Goal: Task Accomplishment & Management: Complete application form

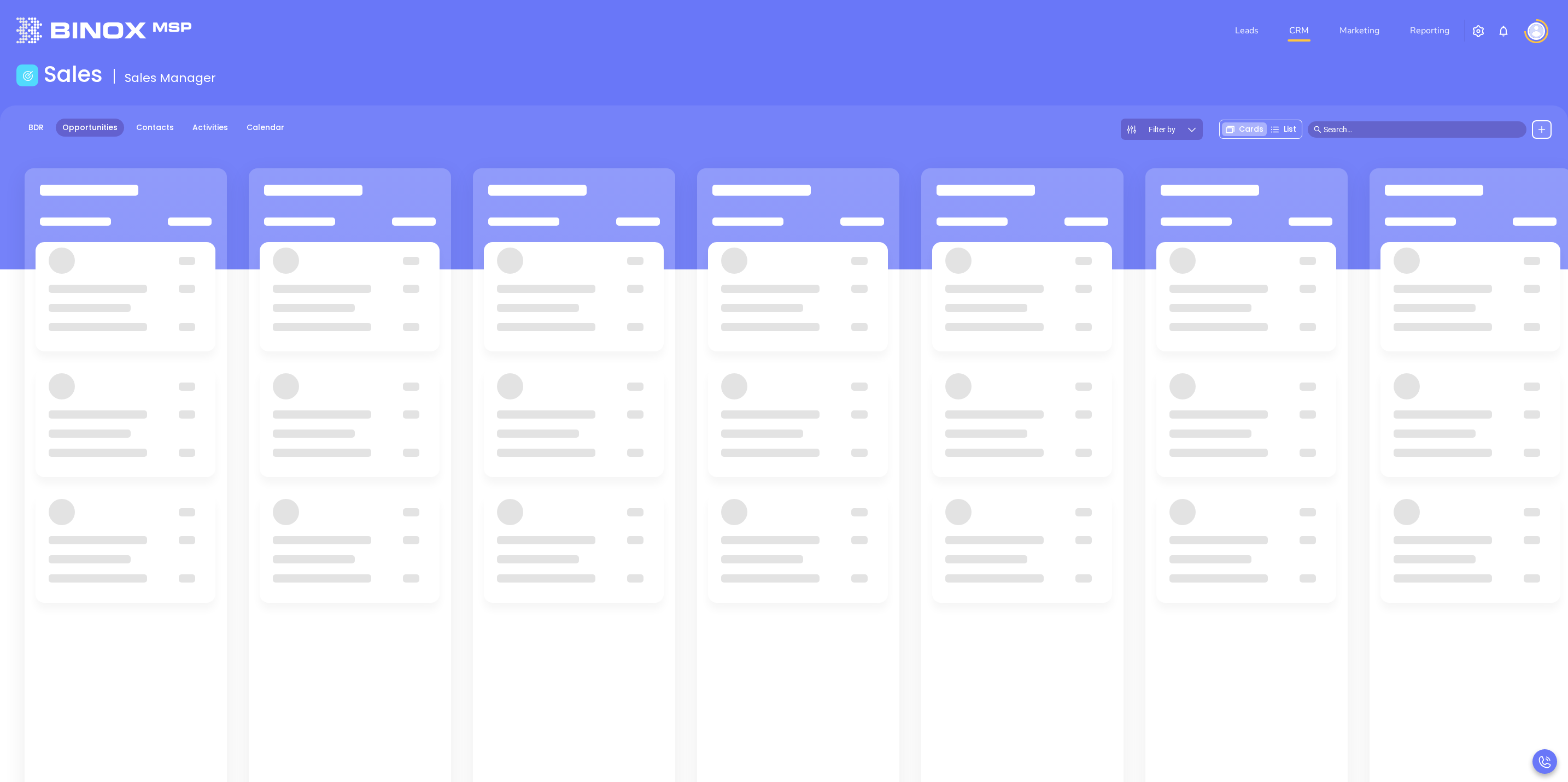
click at [1379, 124] on input "text" at bounding box center [1421, 129] width 196 height 12
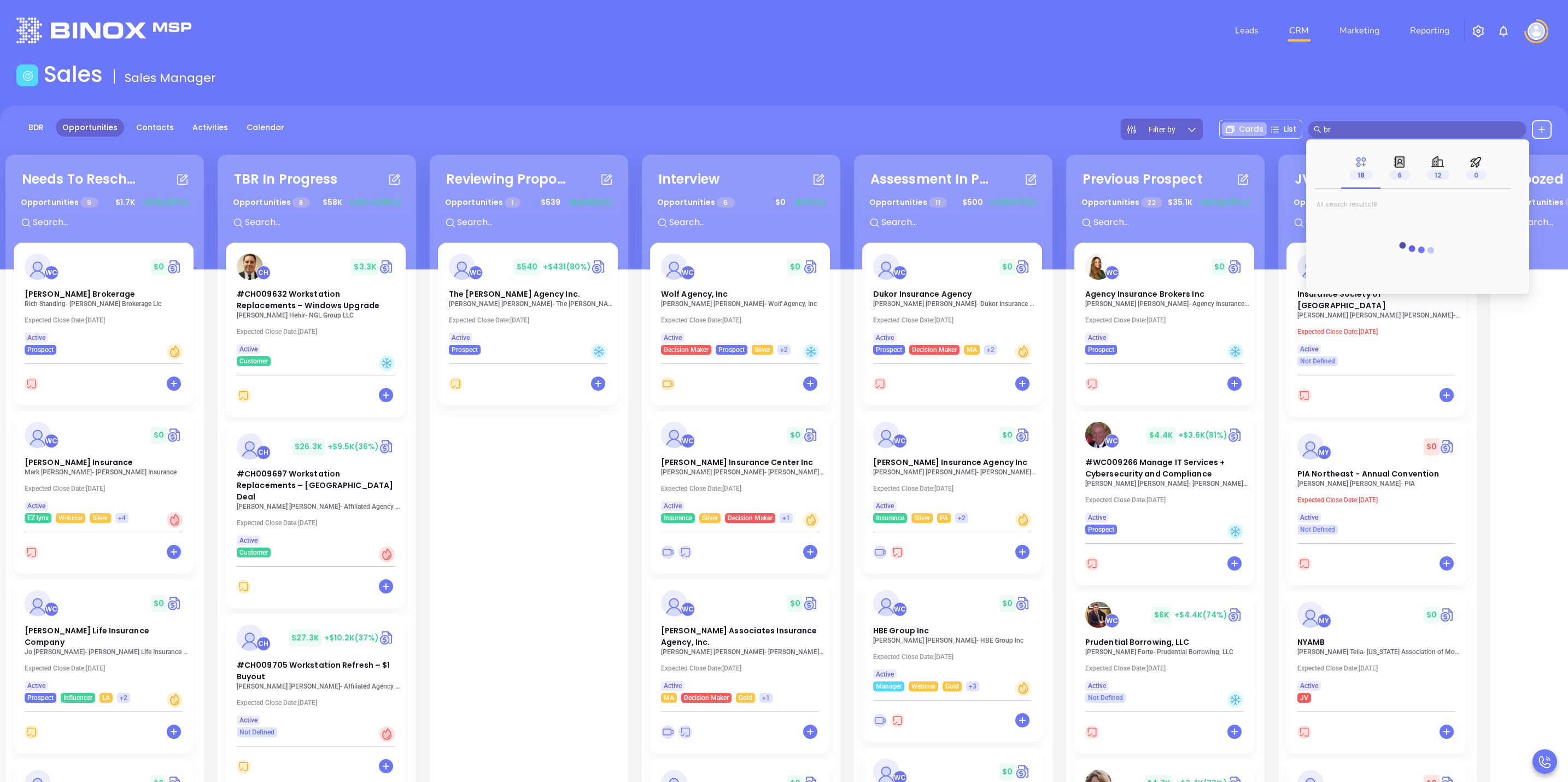
type input "b"
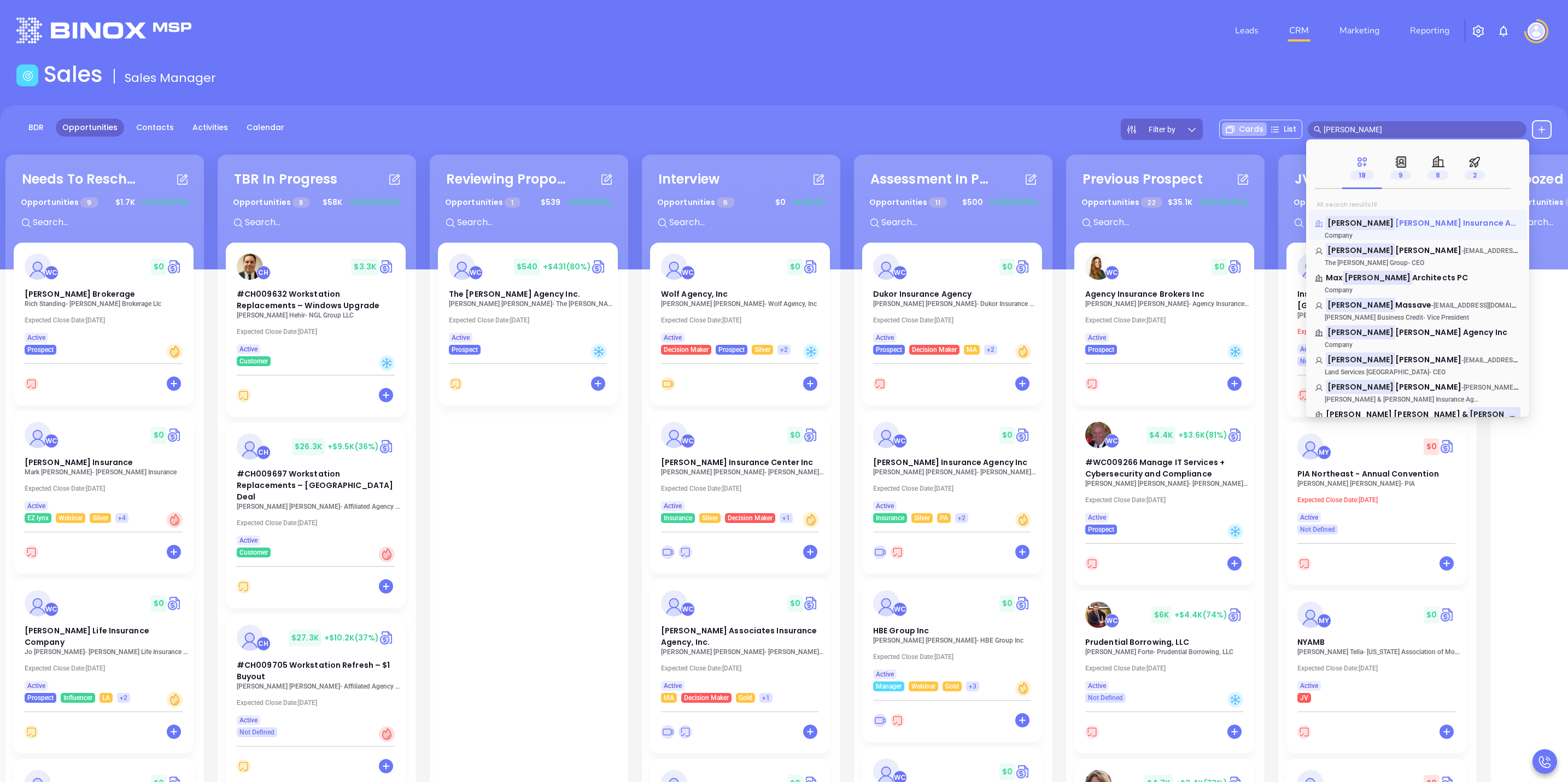
type input "gordon"
click at [1417, 226] on span "F. Burns Insurance Agency" at bounding box center [1465, 223] width 140 height 11
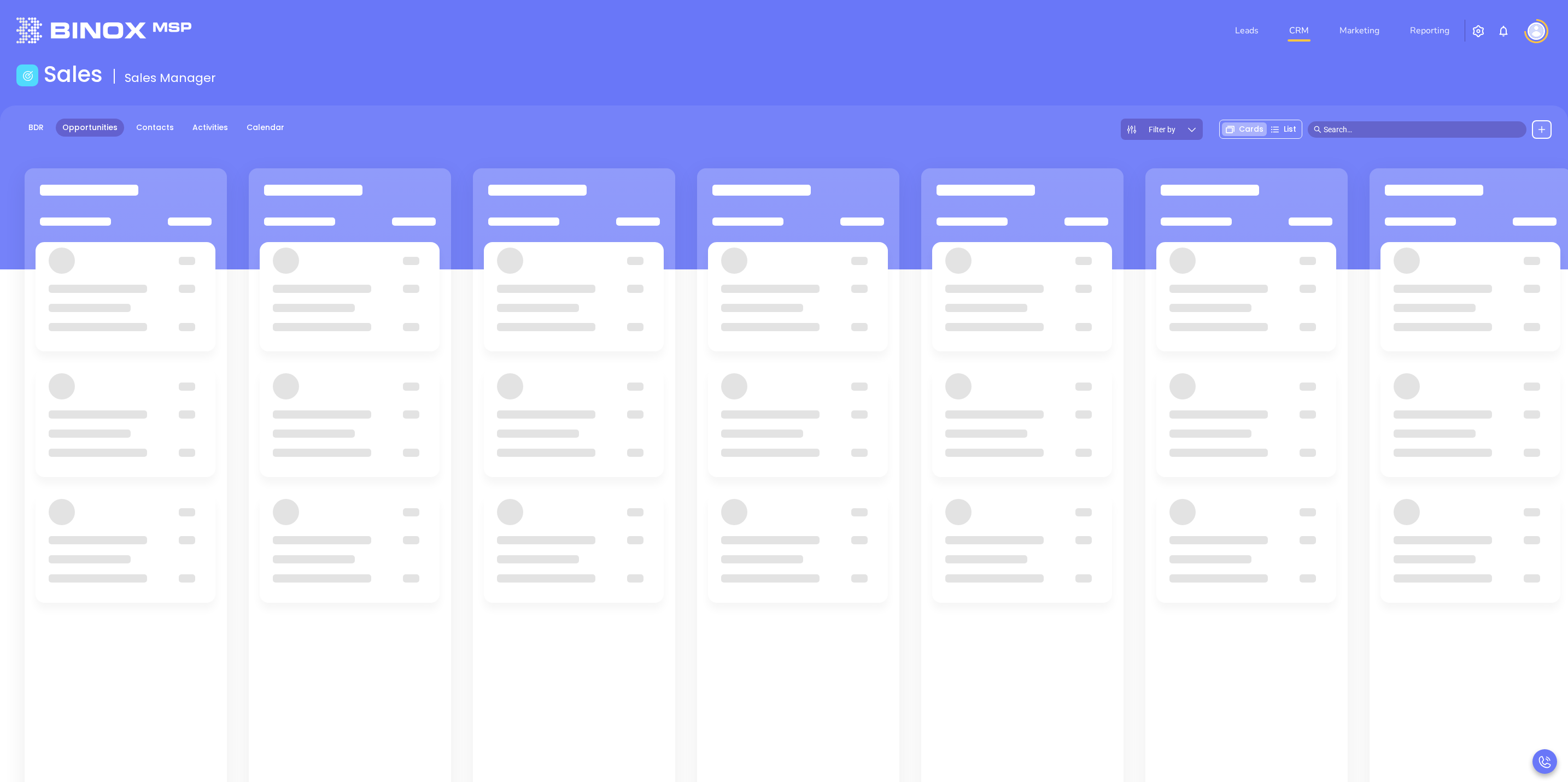
click at [1342, 133] on input "text" at bounding box center [1421, 129] width 196 height 12
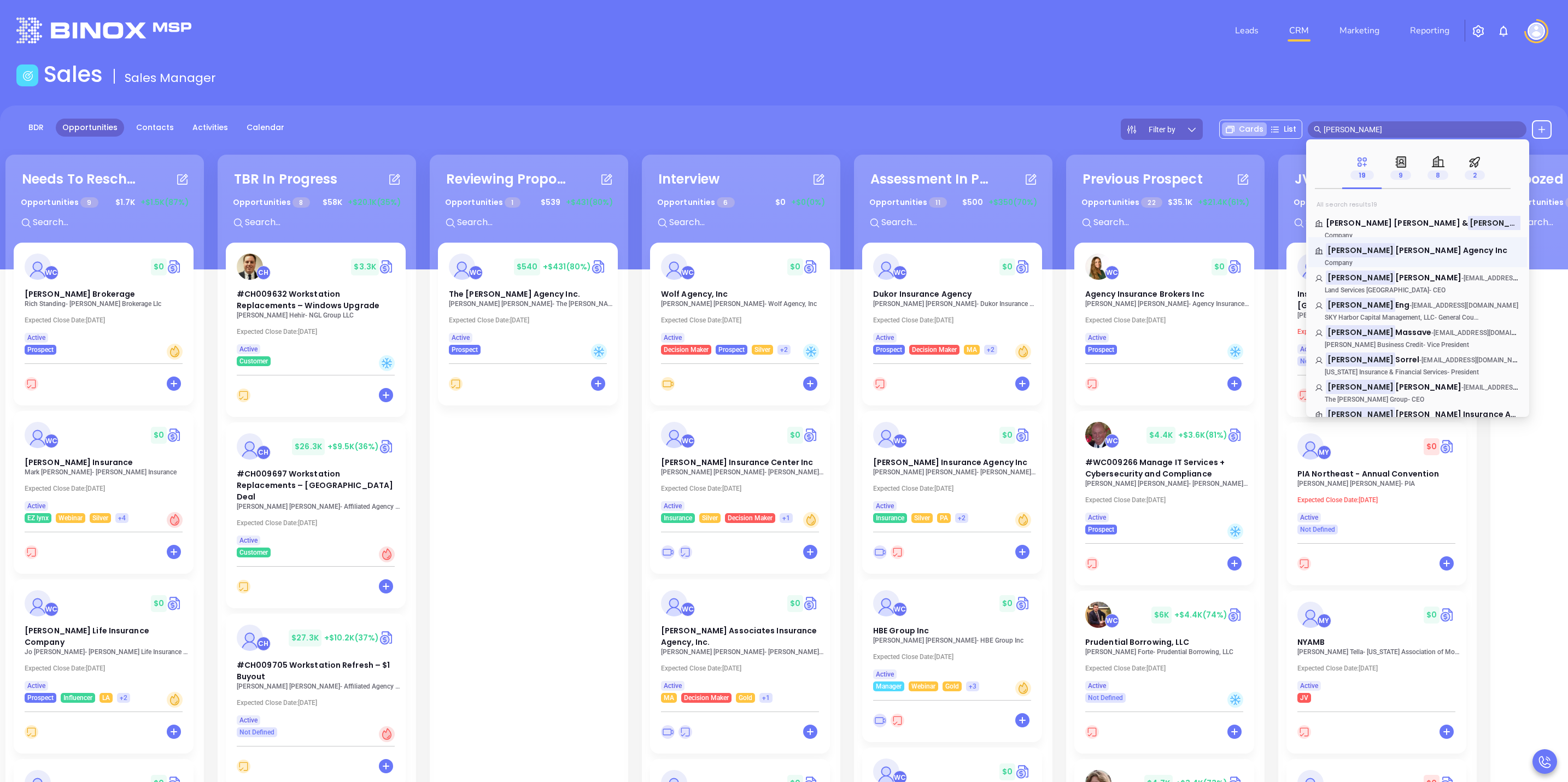
type input "gordon"
click at [1378, 257] on link "Gordon W. Pratt Agency Inc Company" at bounding box center [1417, 256] width 205 height 22
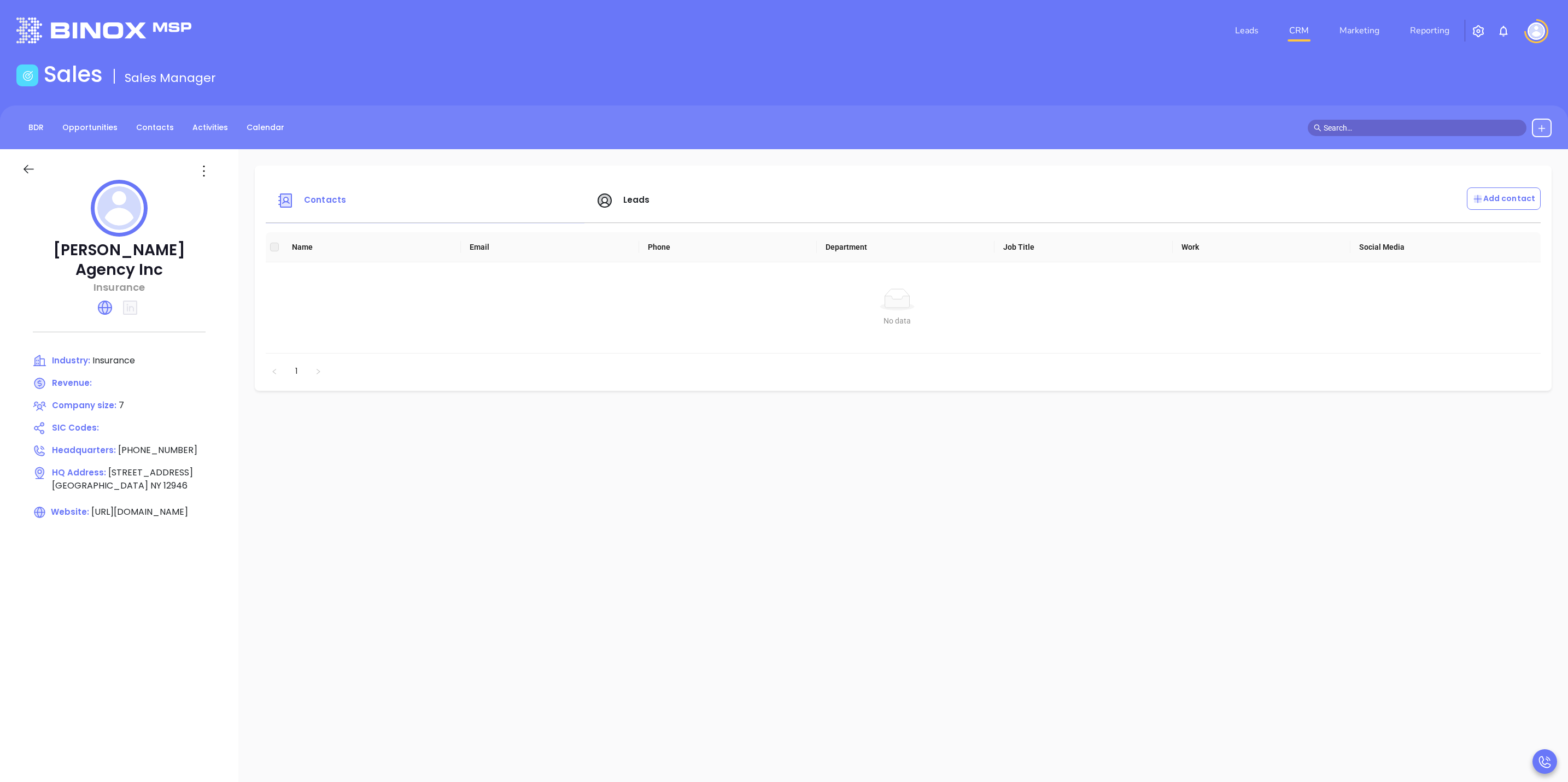
click at [32, 170] on icon at bounding box center [28, 169] width 13 height 13
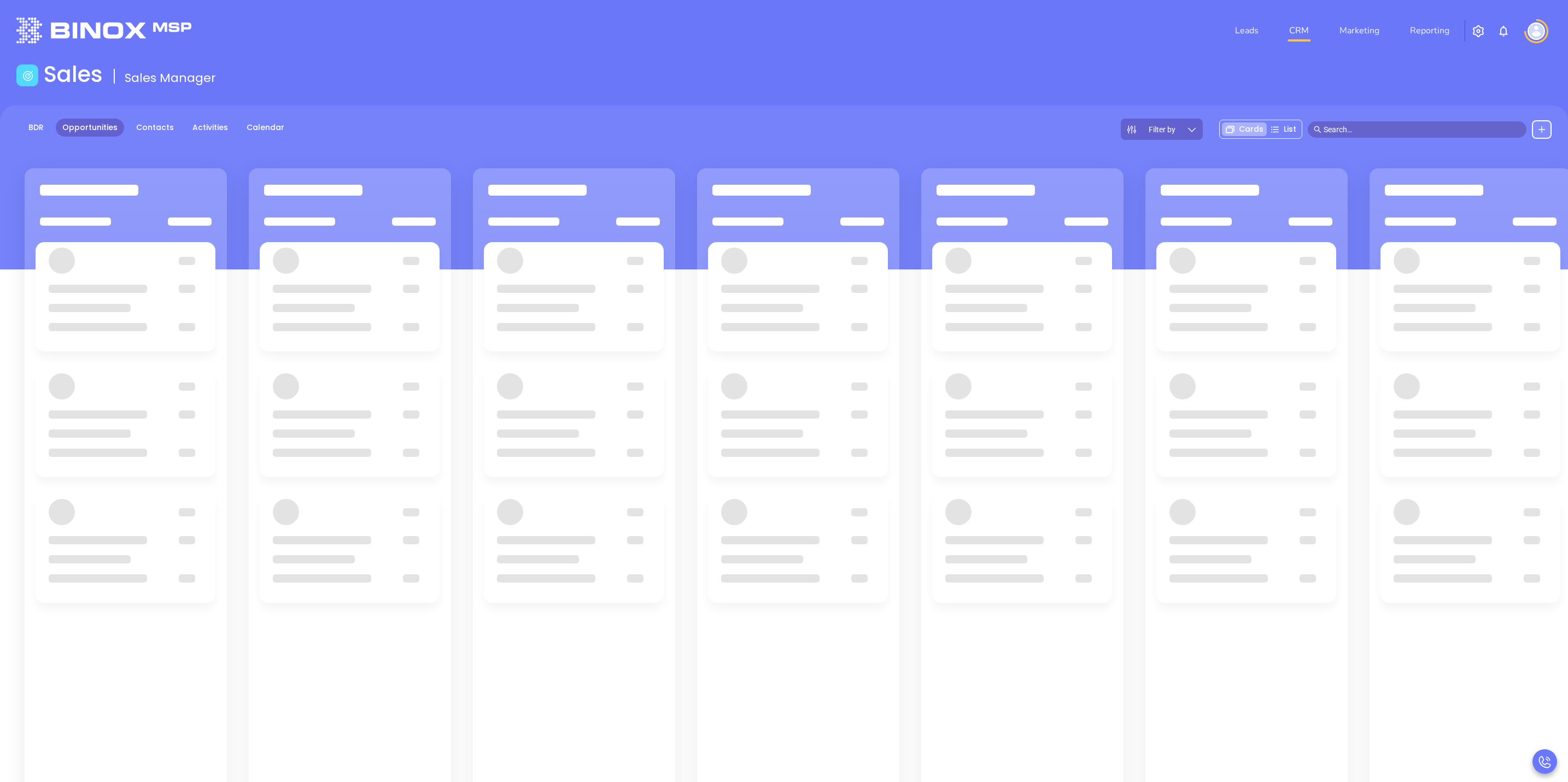
click at [1349, 130] on input "text" at bounding box center [1421, 129] width 196 height 12
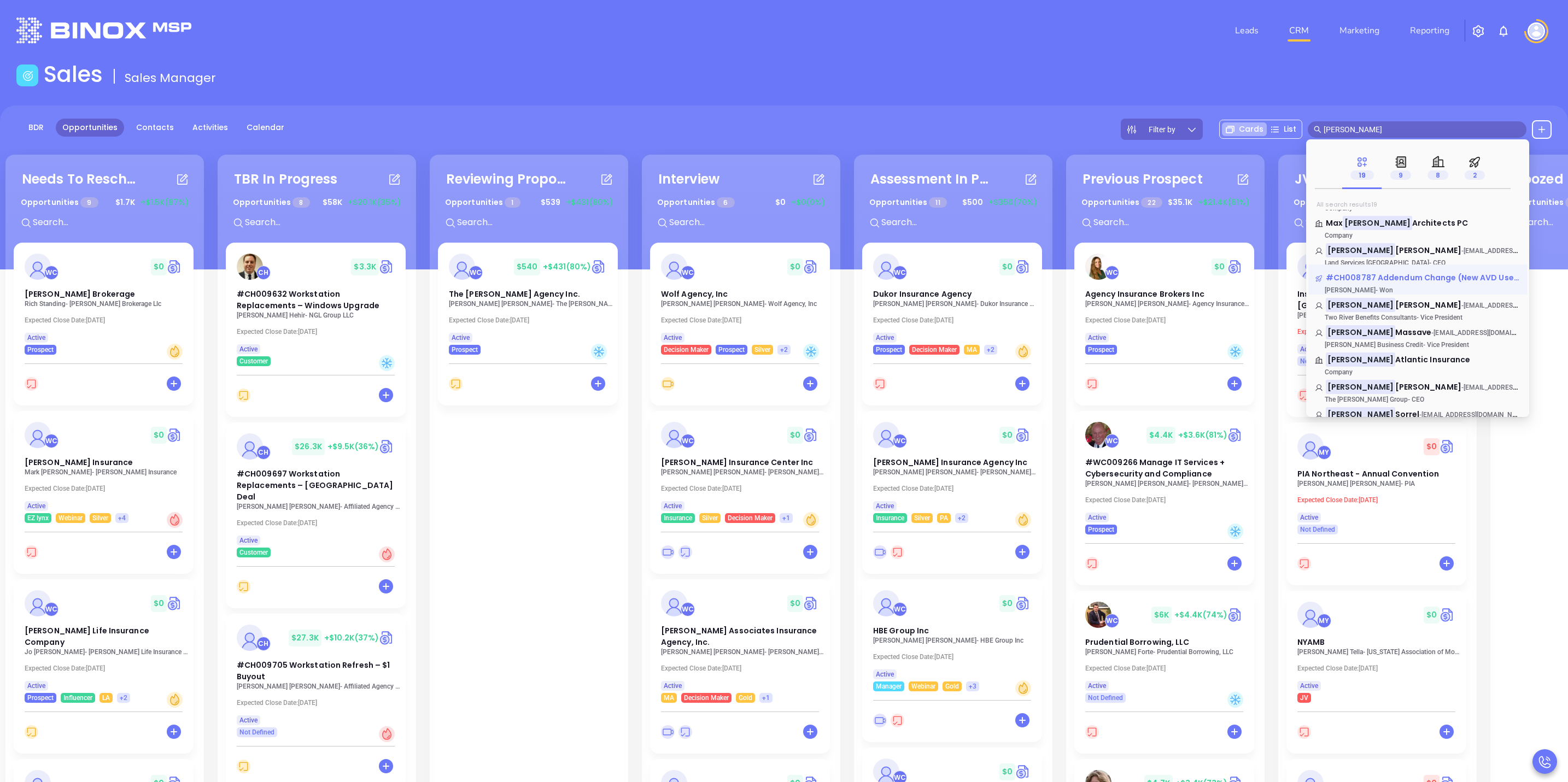
scroll to position [246, 0]
type input "gordon"
click at [1451, 358] on span "W. Pratt Agency, Inc. & I.B. Hunt Agency" at bounding box center [1507, 360] width 225 height 11
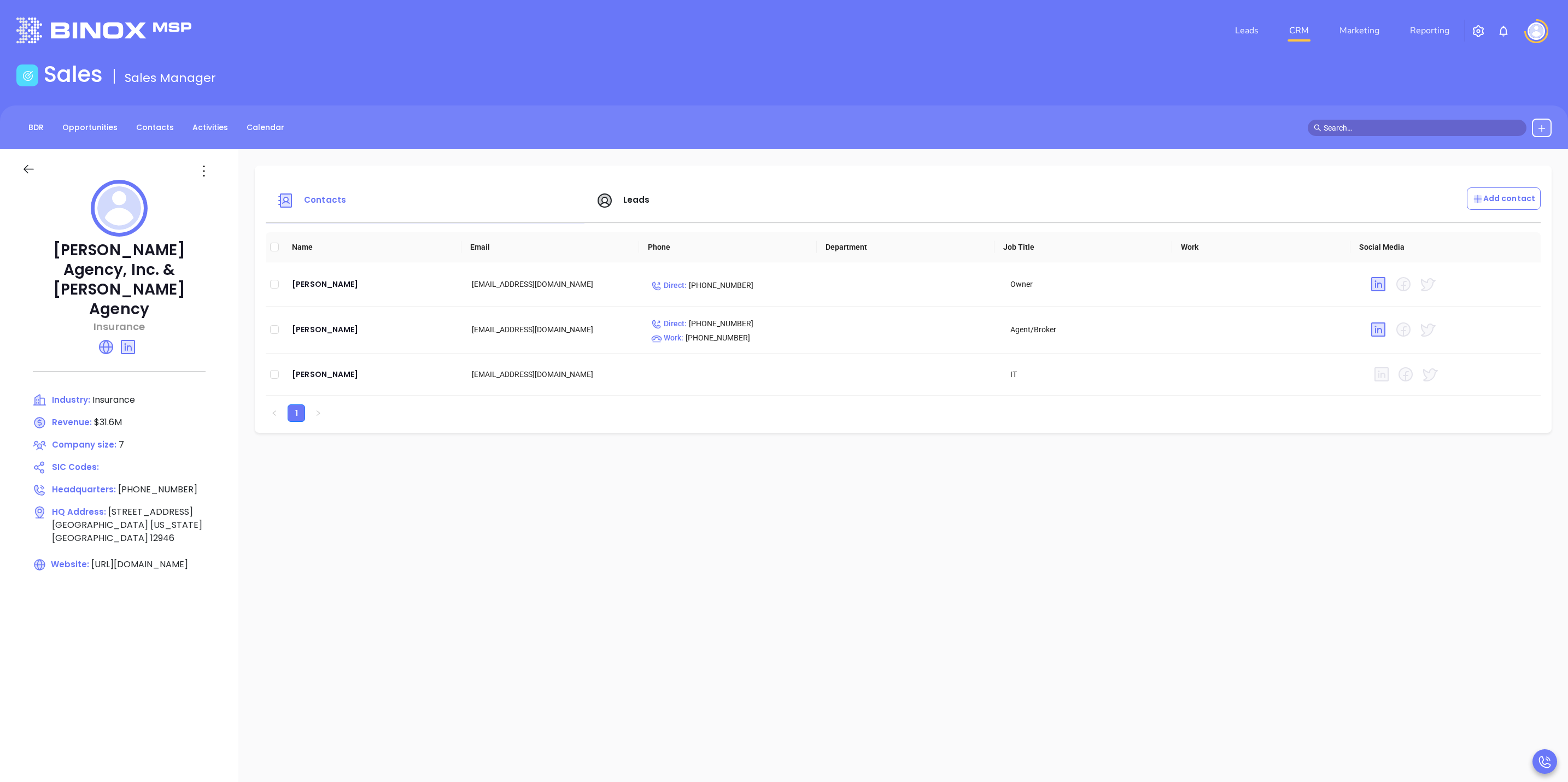
click at [1294, 36] on link "CRM" at bounding box center [1299, 31] width 28 height 22
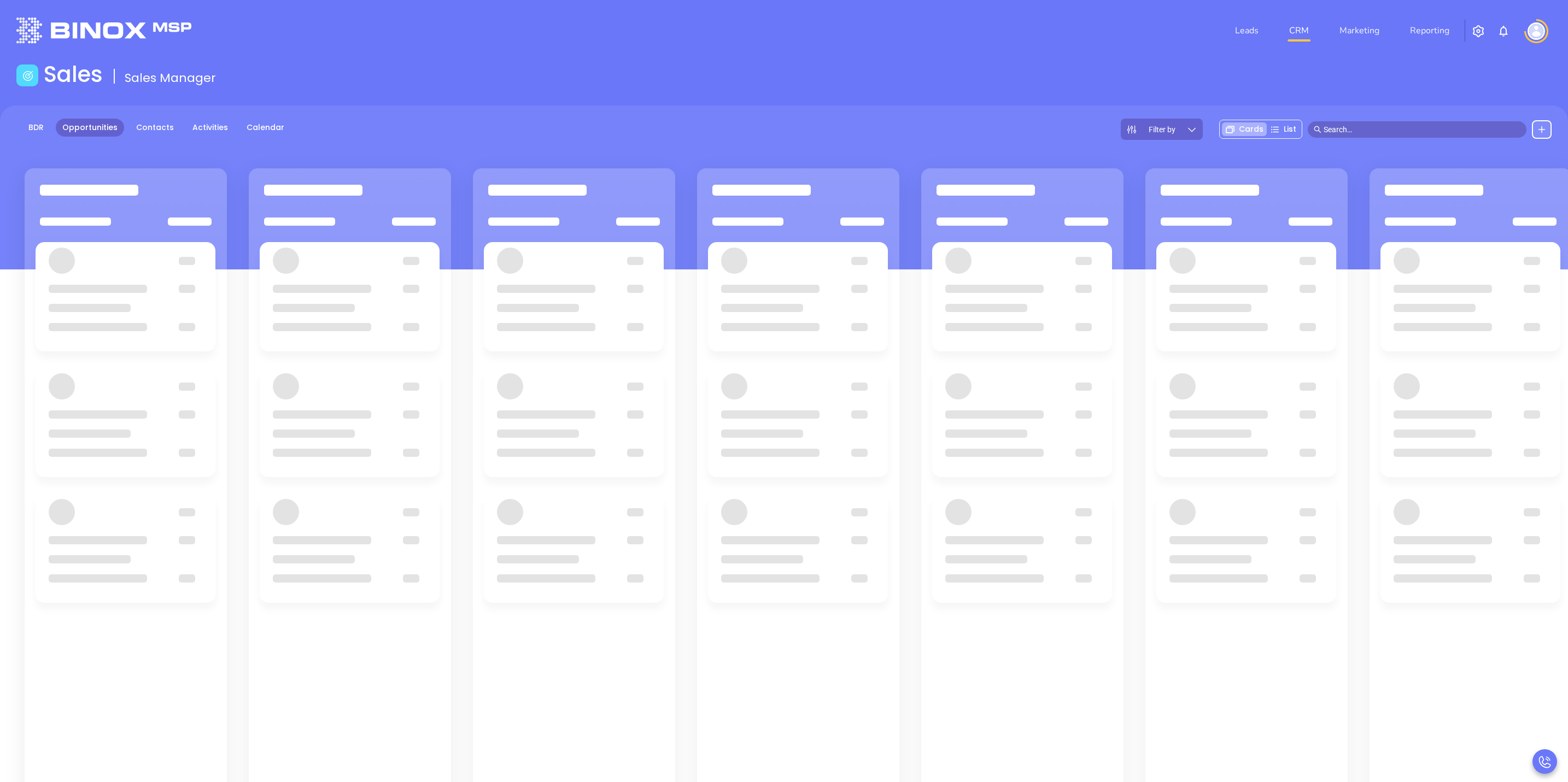
click at [1368, 137] on span at bounding box center [1416, 129] width 219 height 17
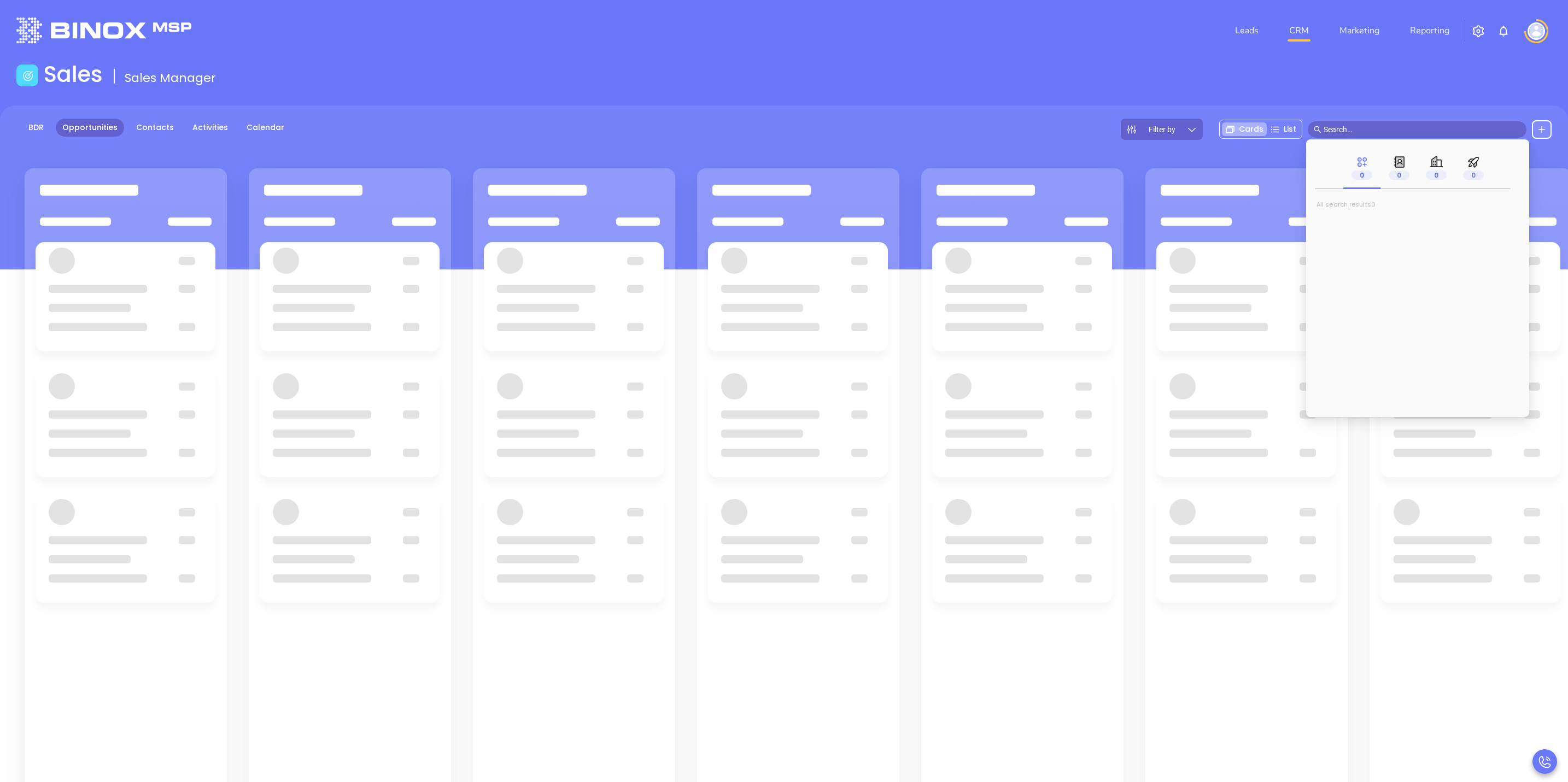
type input "f"
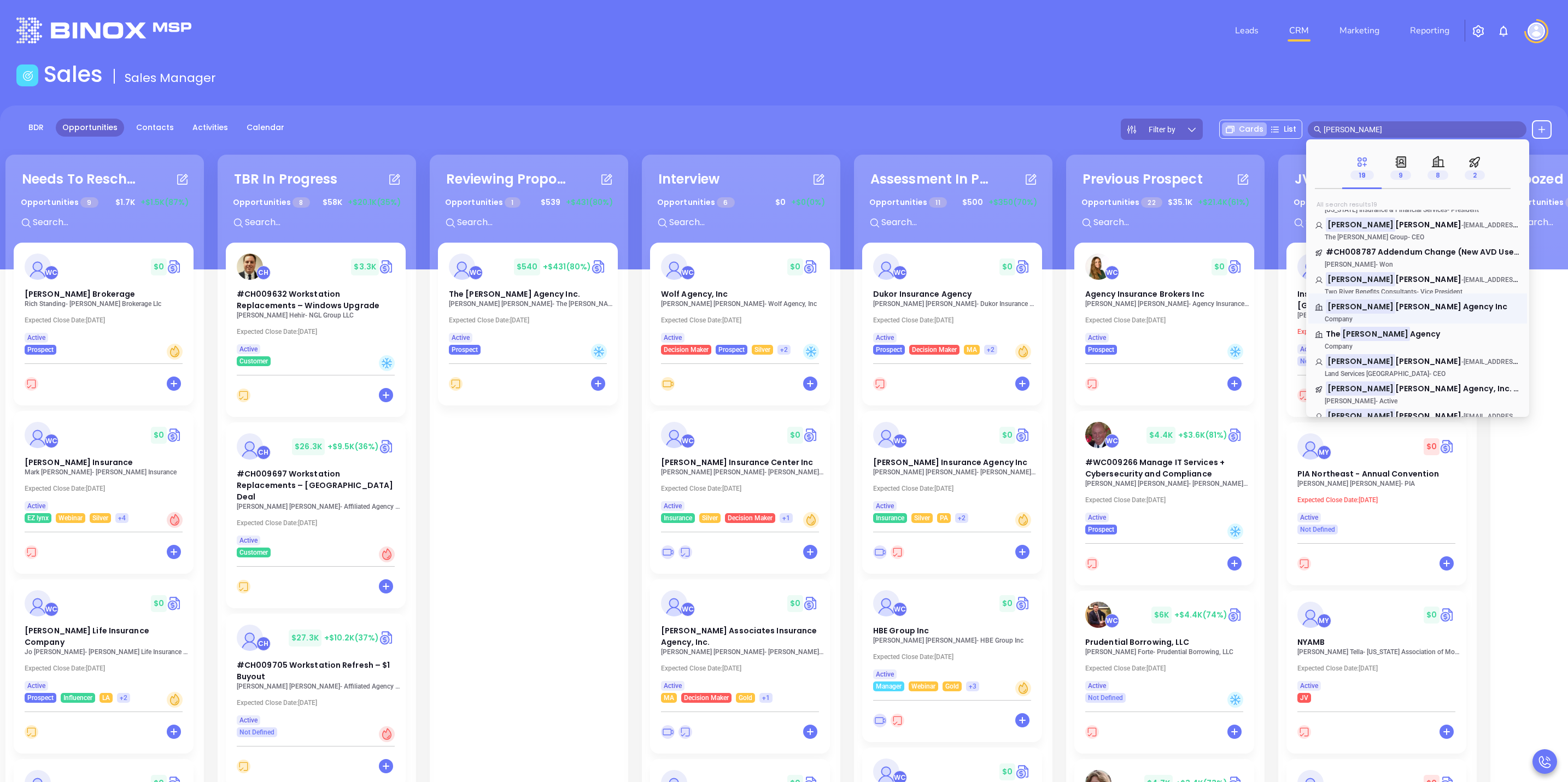
scroll to position [82, 0]
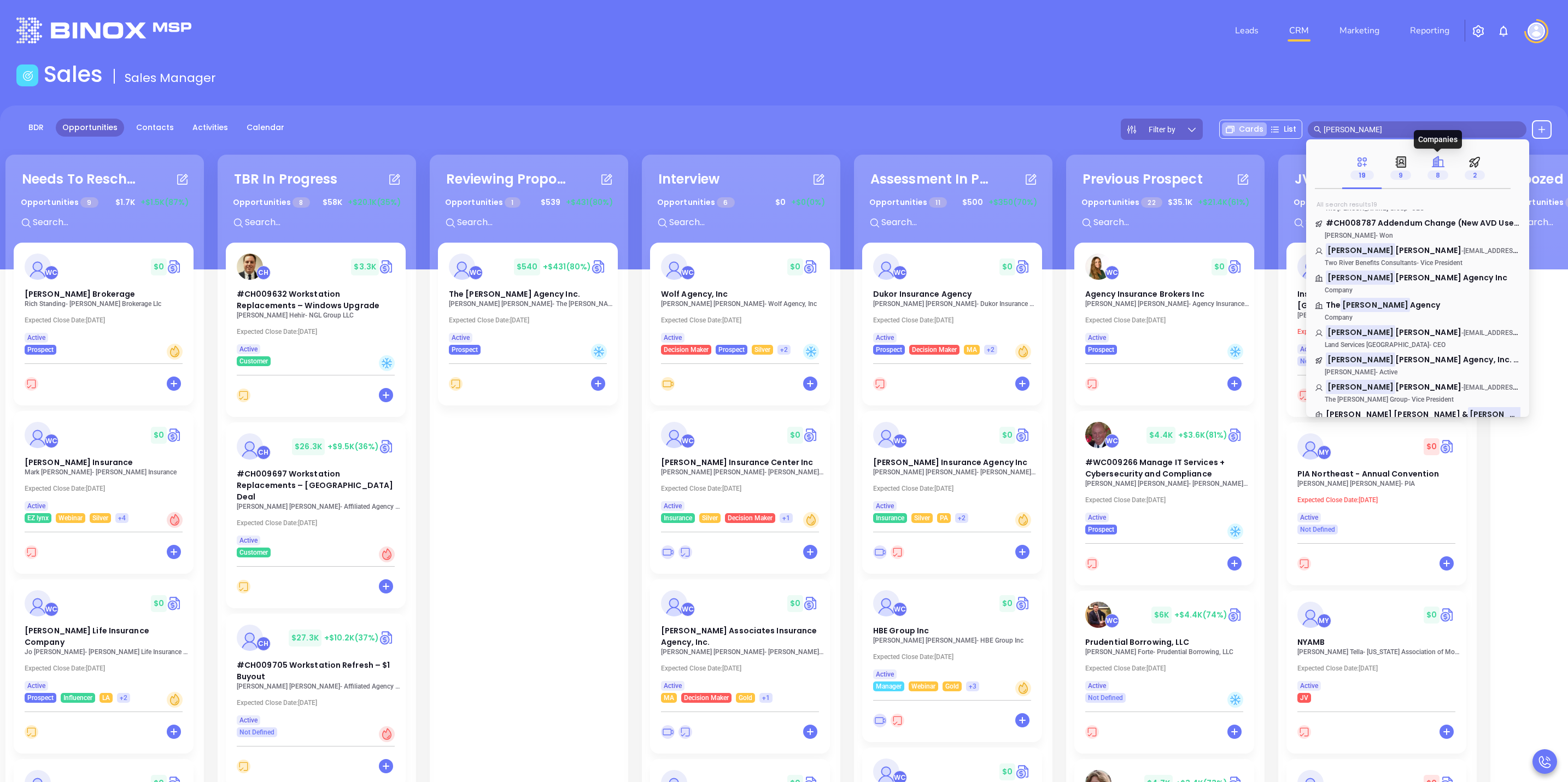
type input "gordon"
click at [1433, 163] on icon at bounding box center [1435, 161] width 5 height 10
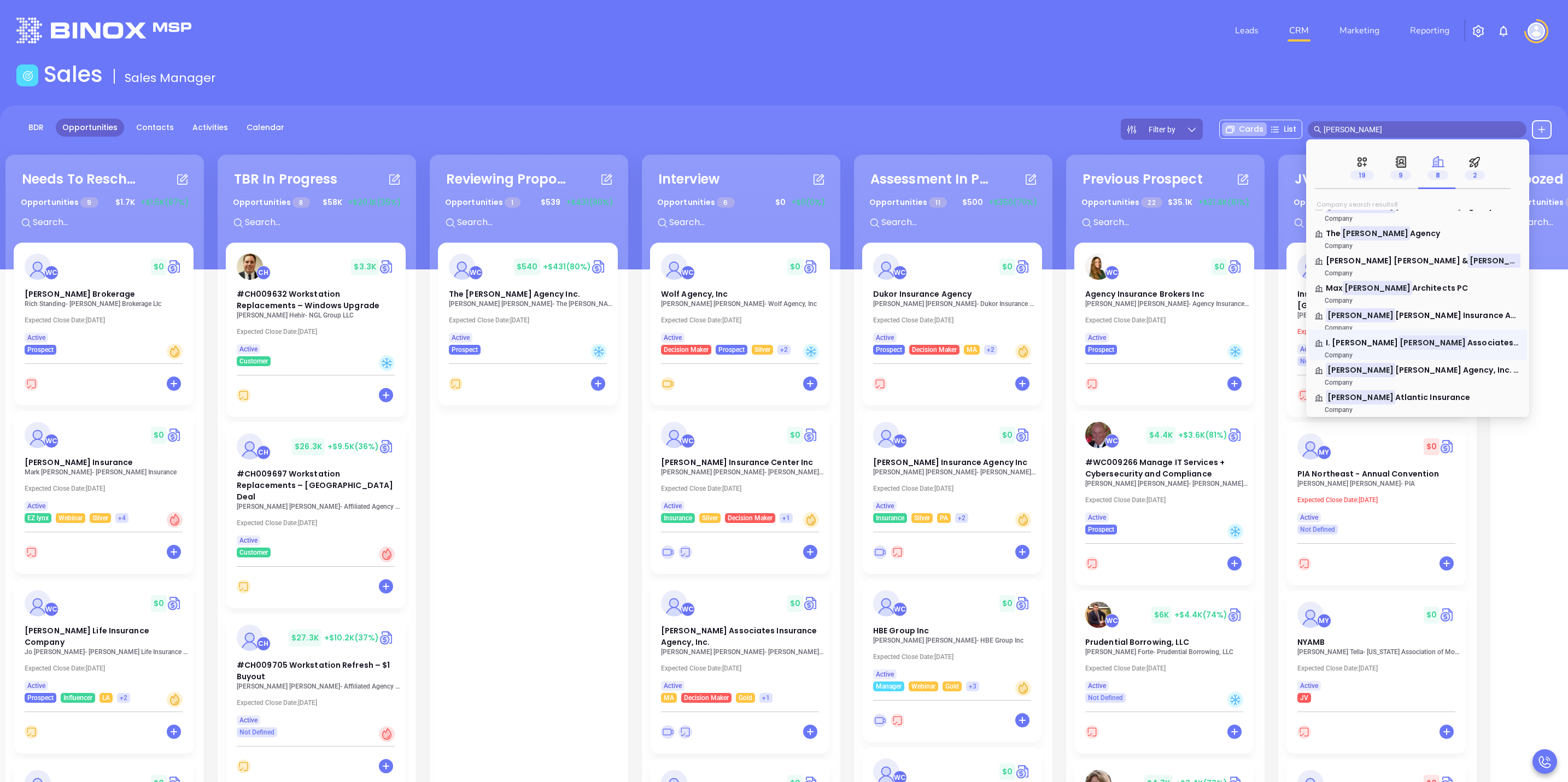
scroll to position [0, 0]
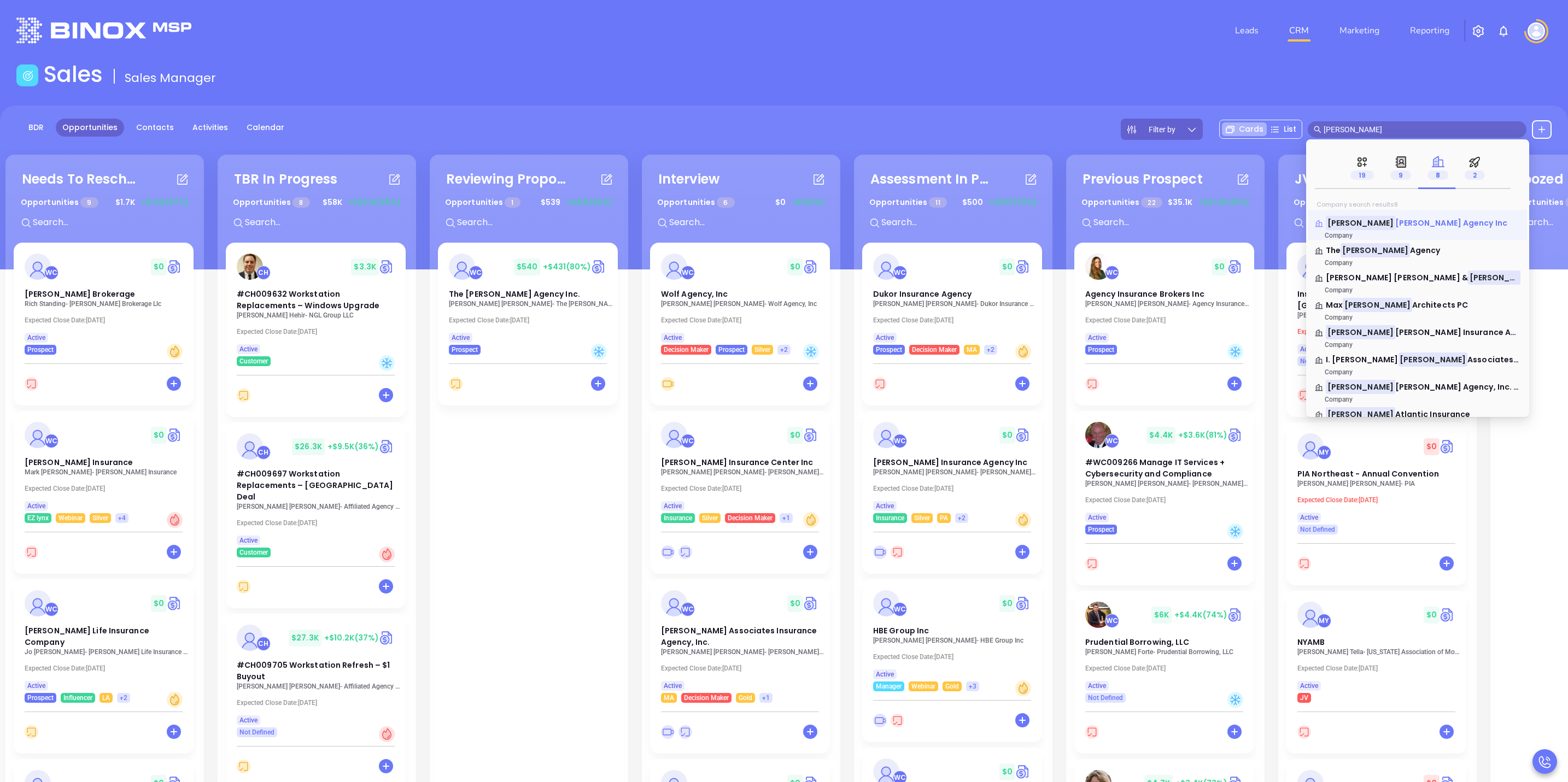
click at [1395, 226] on span "W. Pratt Agency Inc" at bounding box center [1451, 223] width 112 height 11
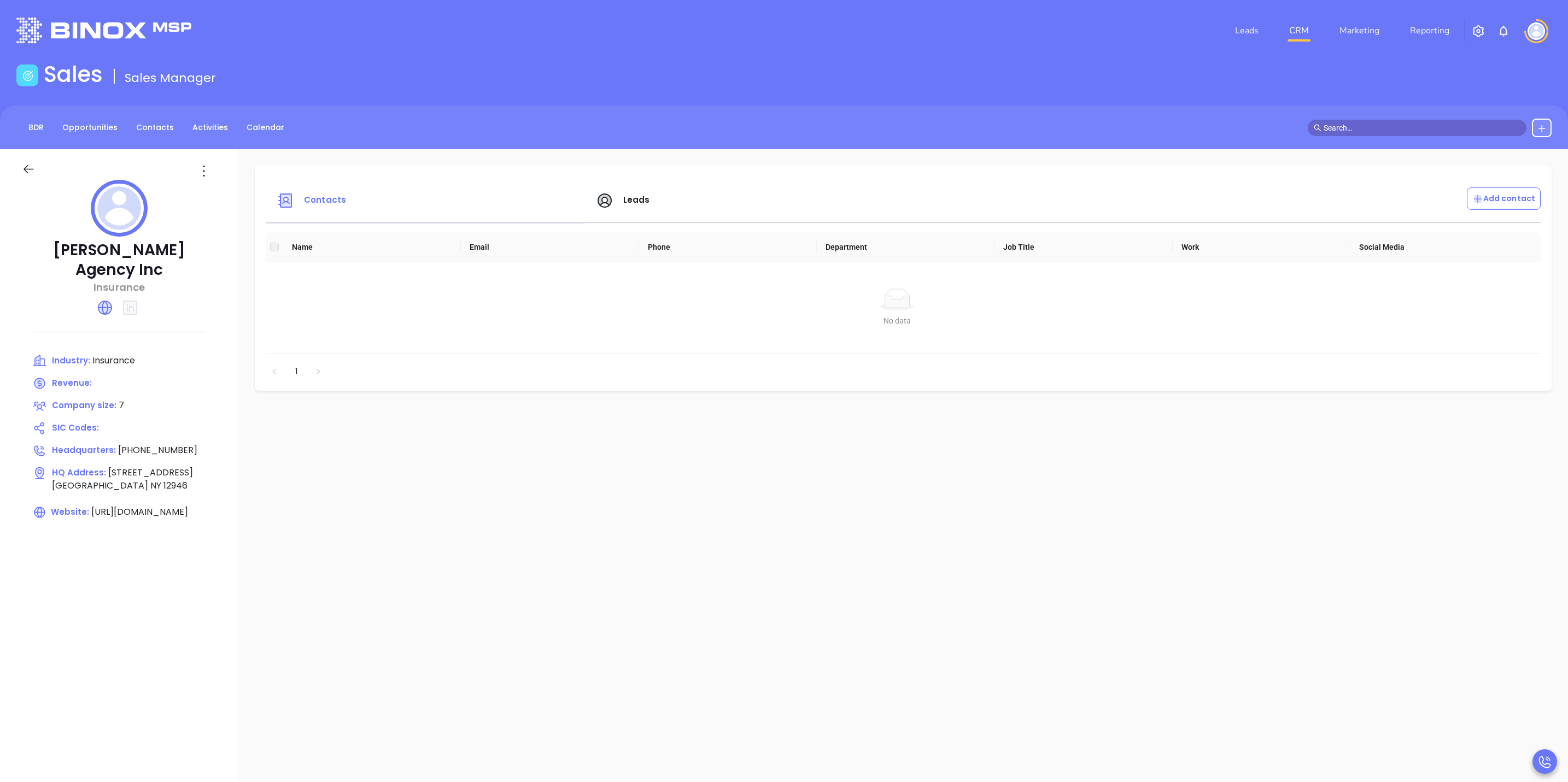
drag, startPoint x: 151, startPoint y: 268, endPoint x: -26, endPoint y: 243, distance: 178.8
click at [0, 243] on html "Leads CRM Marketing Reporting Financial Leads Leads Sales Sales Manager BDR Opp…" at bounding box center [784, 391] width 1568 height 782
copy p "Gordon W. Pratt Agency Inc"
click at [278, 442] on div "Contacts Leads Add contact Name Email Phone Department Job Title Work Social Me…" at bounding box center [903, 532] width 1330 height 765
click at [1299, 29] on link "CRM" at bounding box center [1299, 31] width 28 height 22
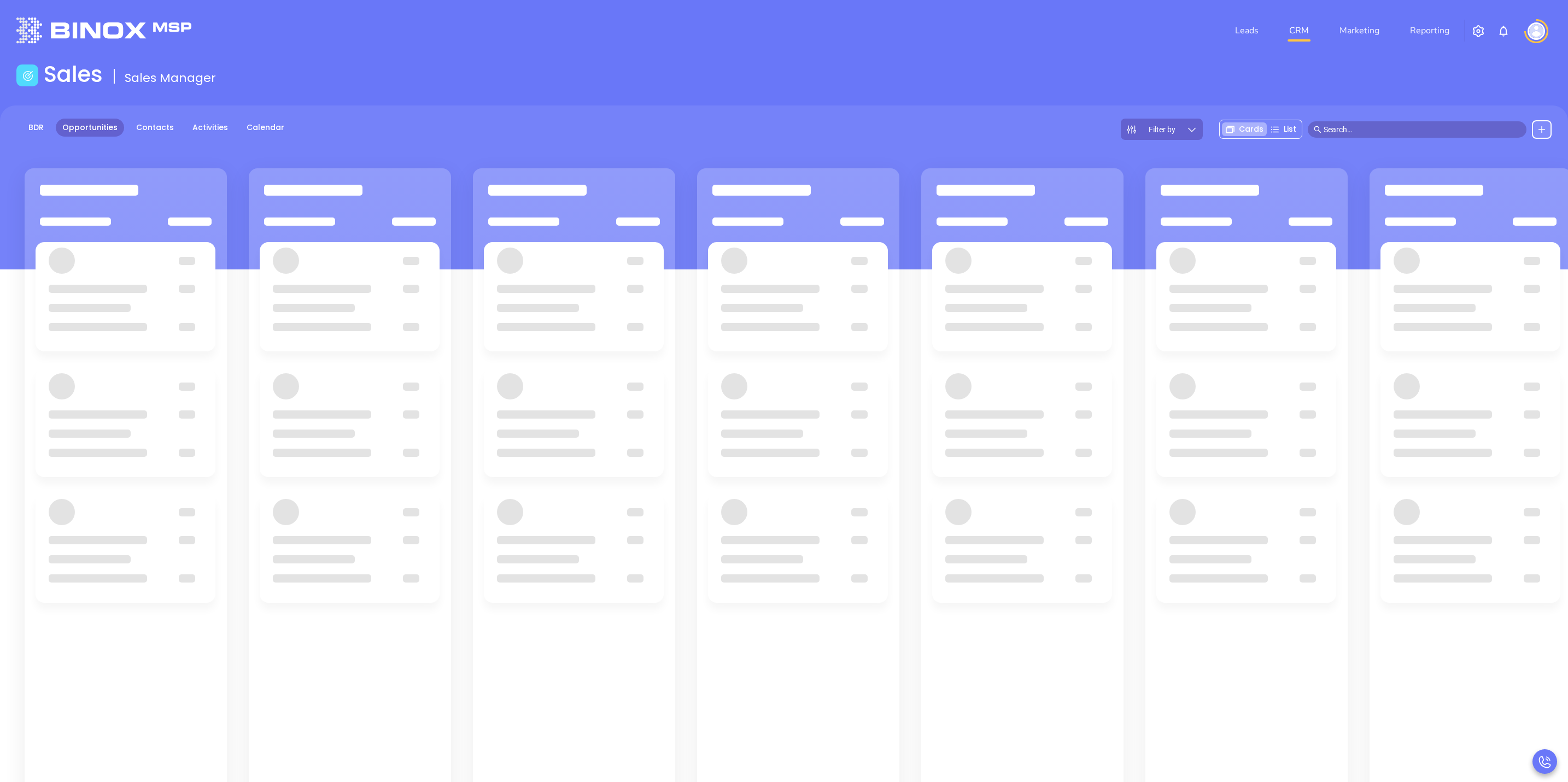
click at [1382, 128] on input "text" at bounding box center [1421, 129] width 196 height 12
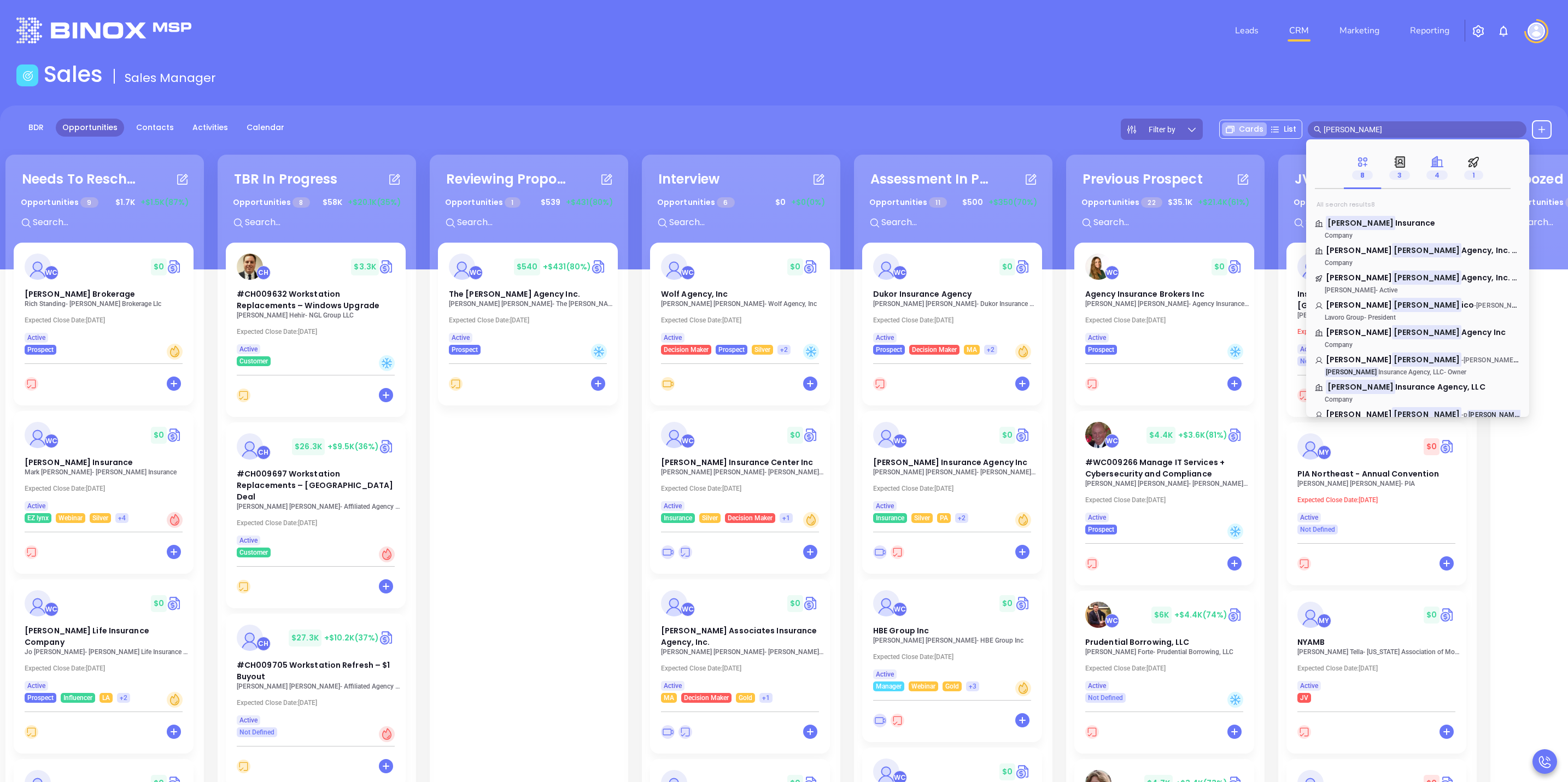
type input "pratt"
click at [1437, 167] on icon at bounding box center [1435, 161] width 5 height 10
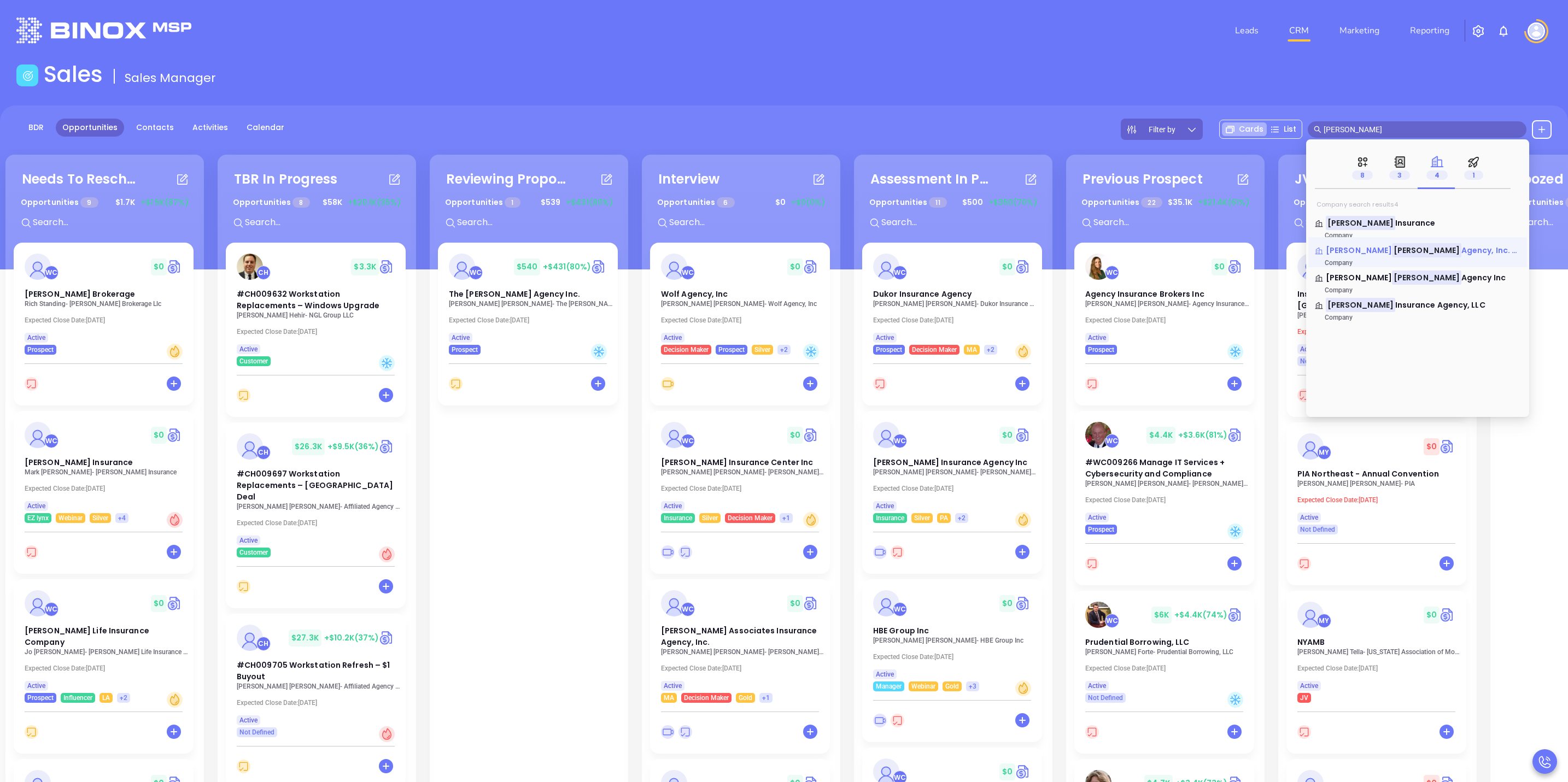
click at [1461, 249] on span "Agency, Inc. & I.B. Hunt Agency" at bounding box center [1540, 250] width 157 height 11
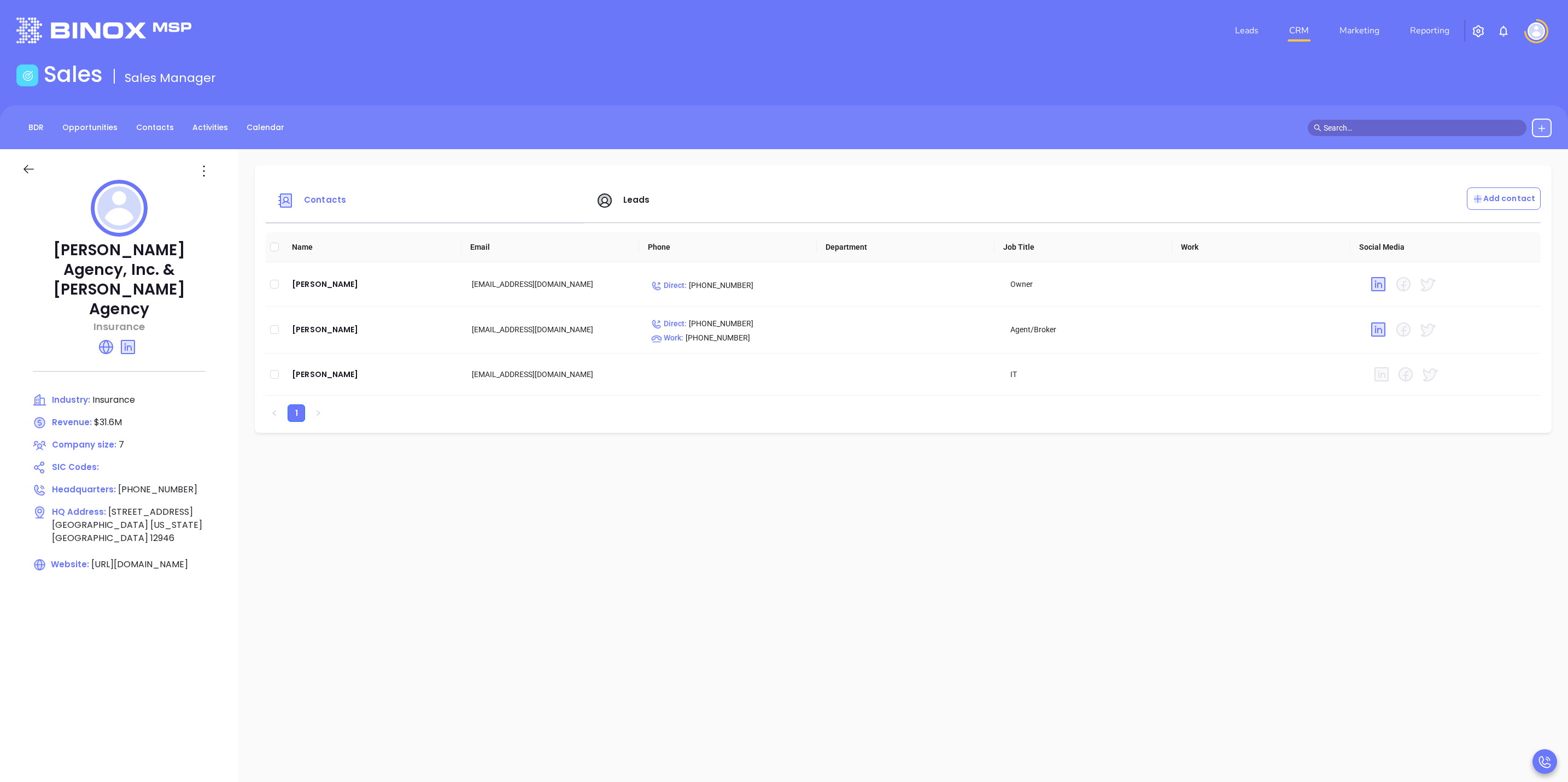
click at [1282, 24] on li "CRM" at bounding box center [1299, 31] width 51 height 22
click at [1298, 33] on link "CRM" at bounding box center [1299, 31] width 28 height 22
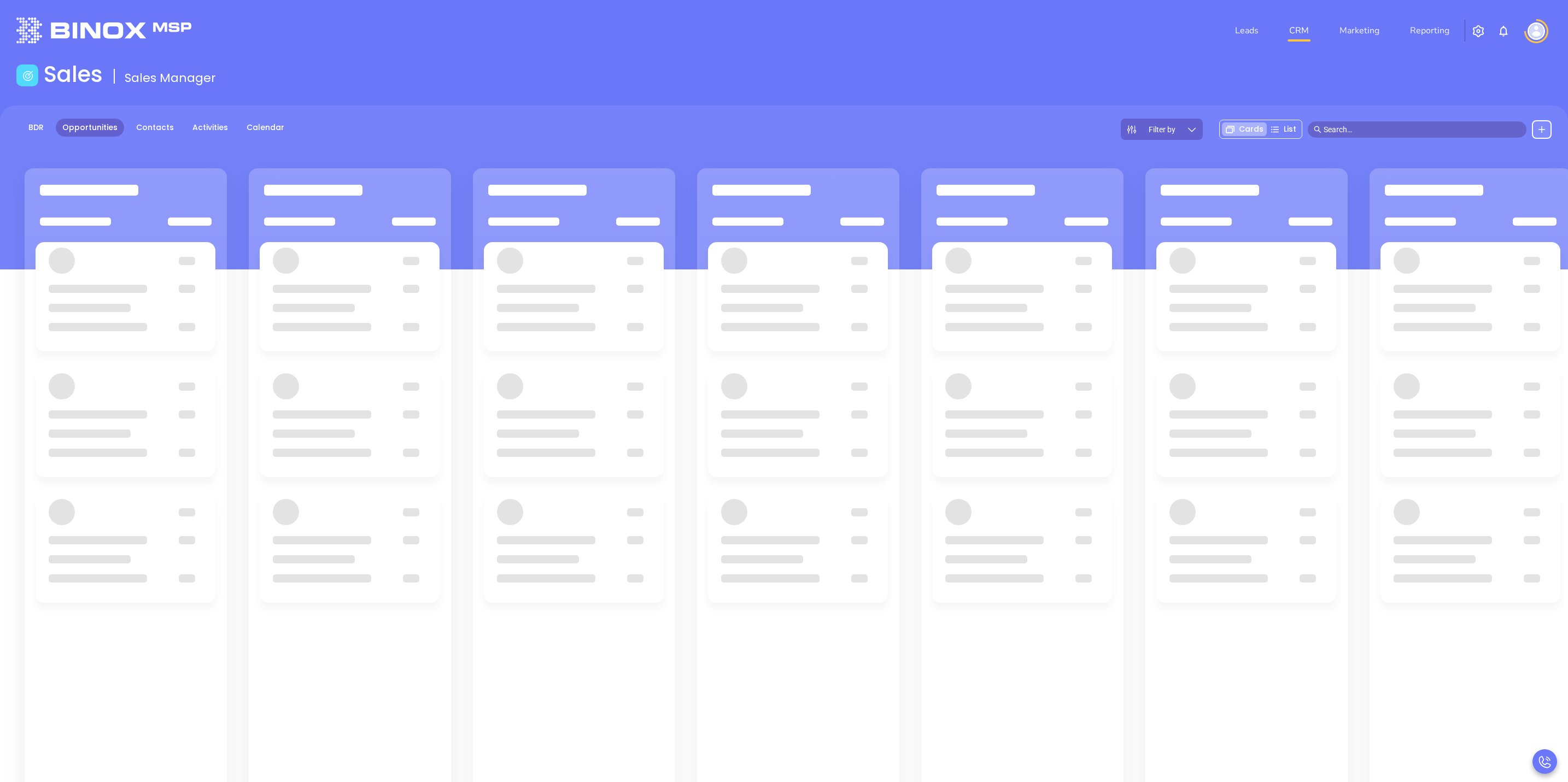
click at [1342, 129] on input "text" at bounding box center [1421, 129] width 196 height 12
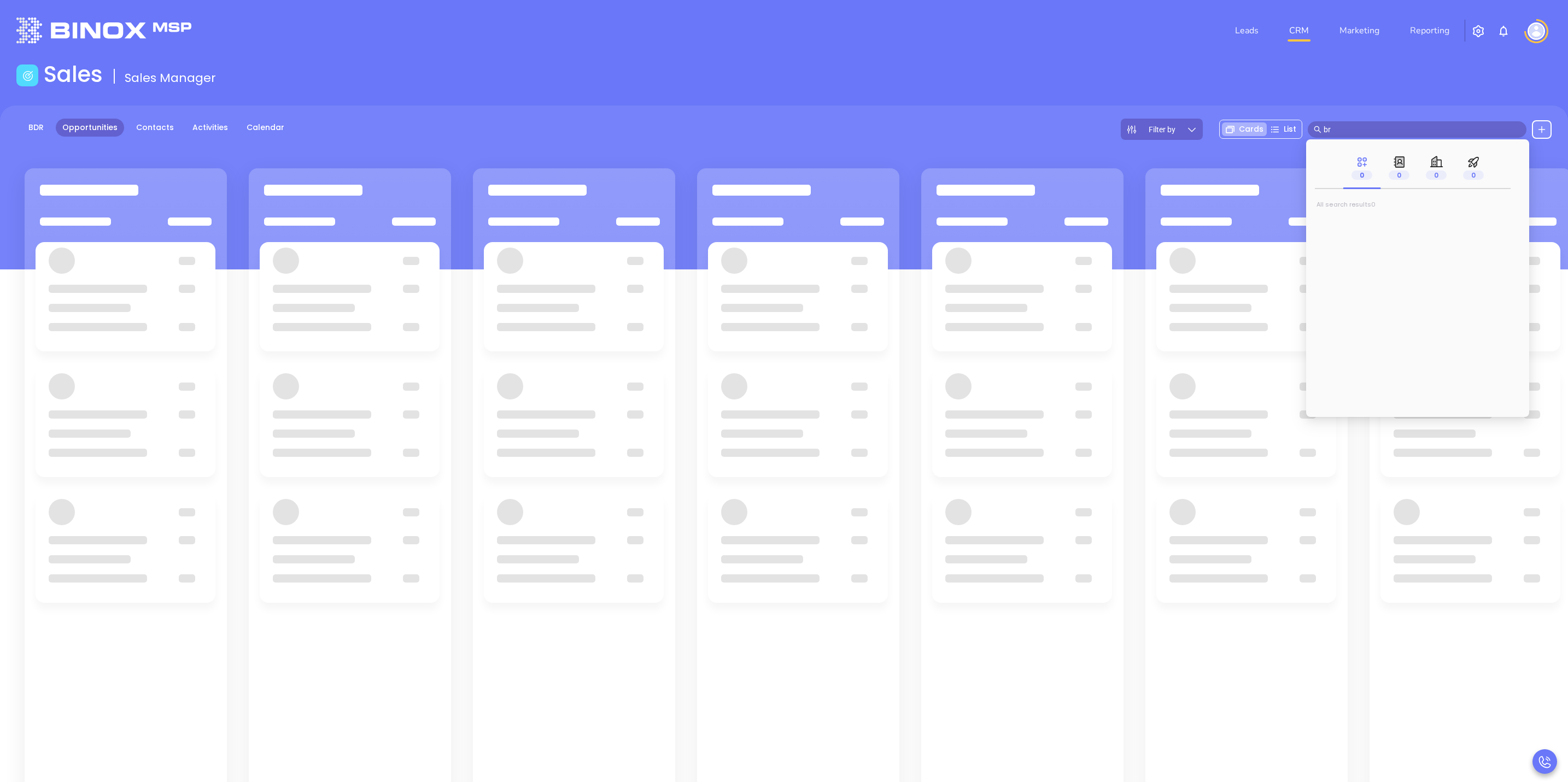
type input "b"
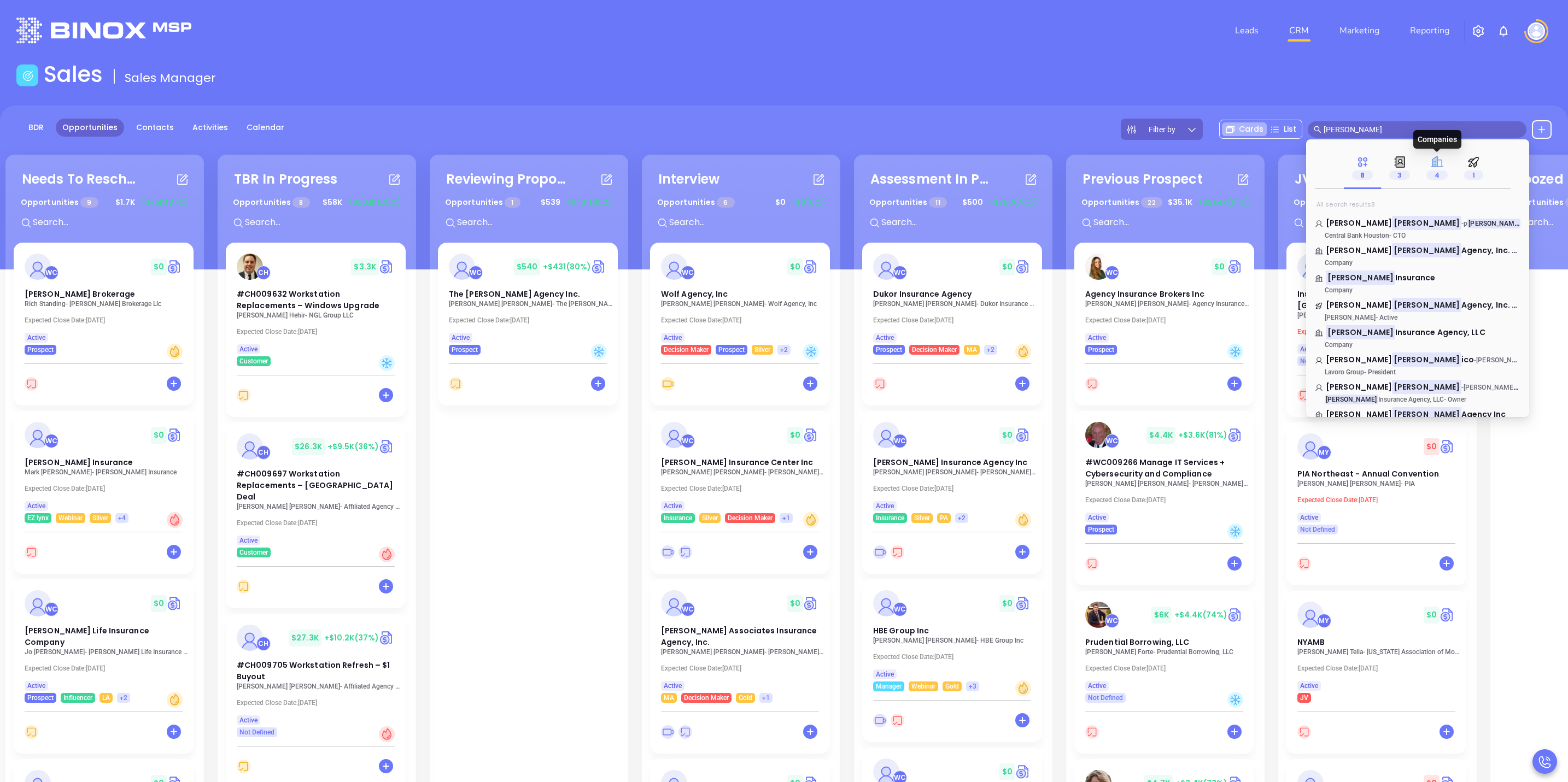
click at [1434, 161] on icon at bounding box center [1437, 162] width 13 height 11
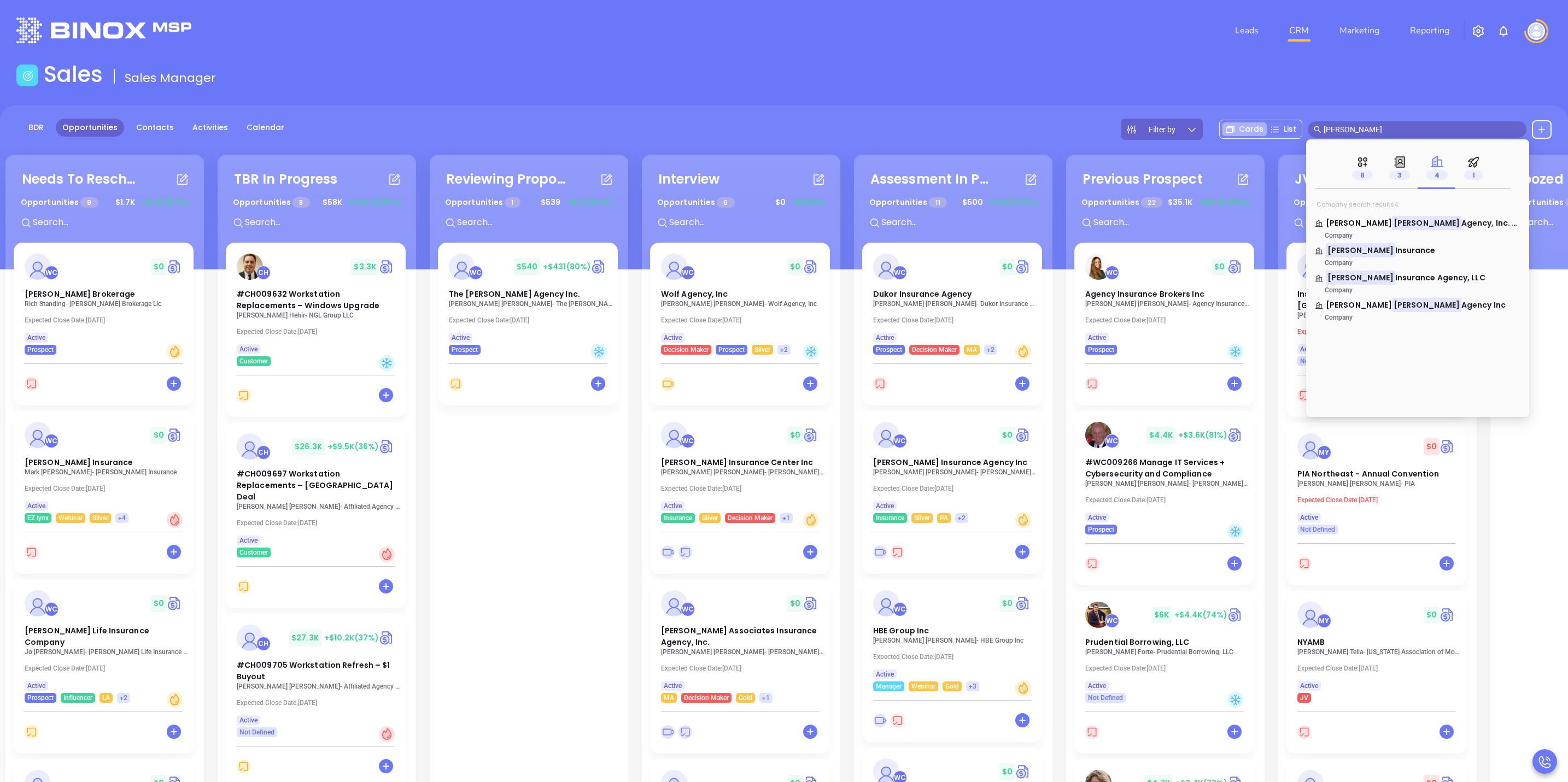
click at [1404, 134] on input "pratt" at bounding box center [1421, 129] width 196 height 12
type input "CAPUTO"
click at [1365, 165] on icon at bounding box center [1363, 163] width 9 height 9
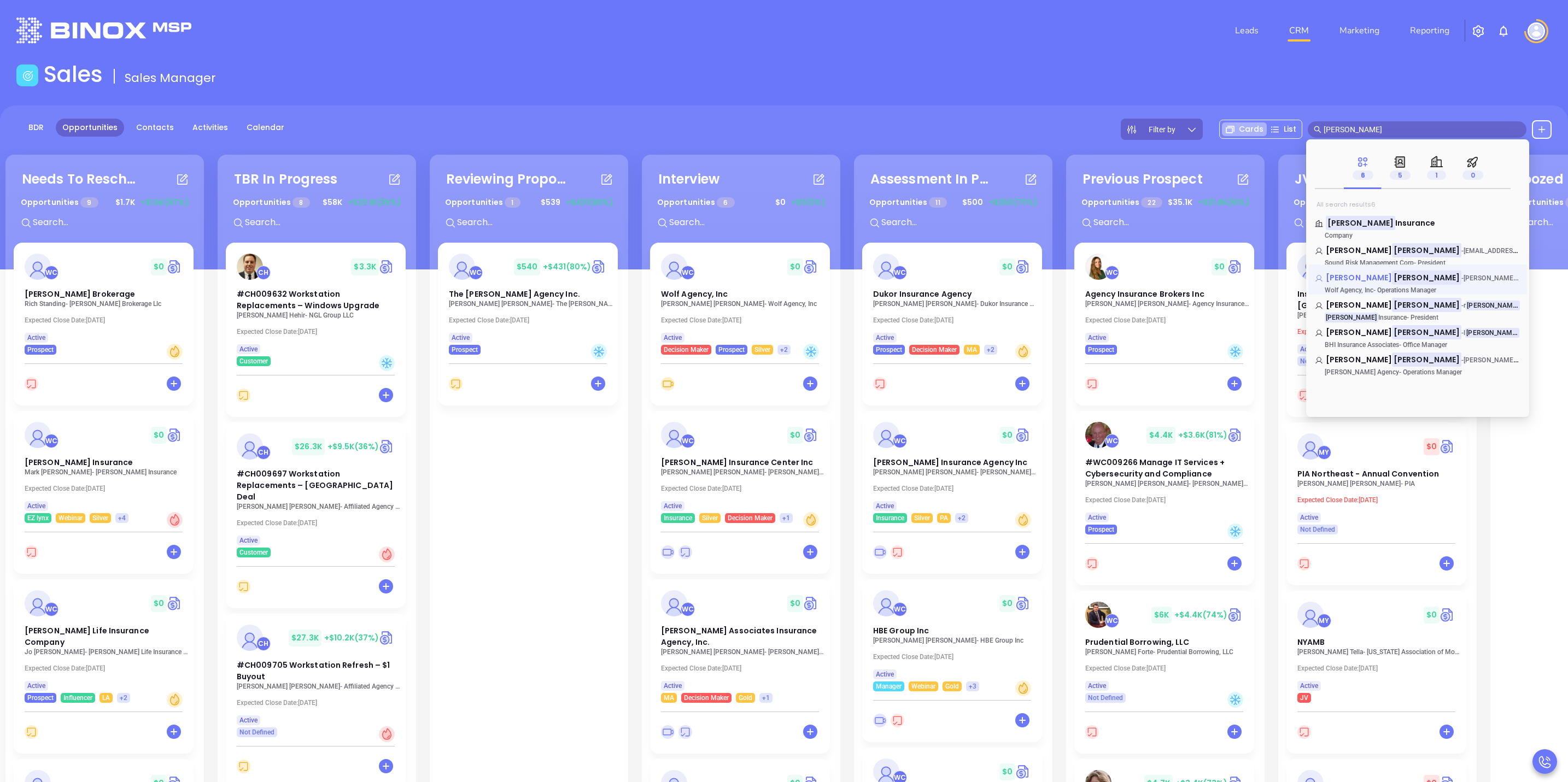
click at [1463, 277] on span "connie@wolfagency.com" at bounding box center [1542, 278] width 158 height 11
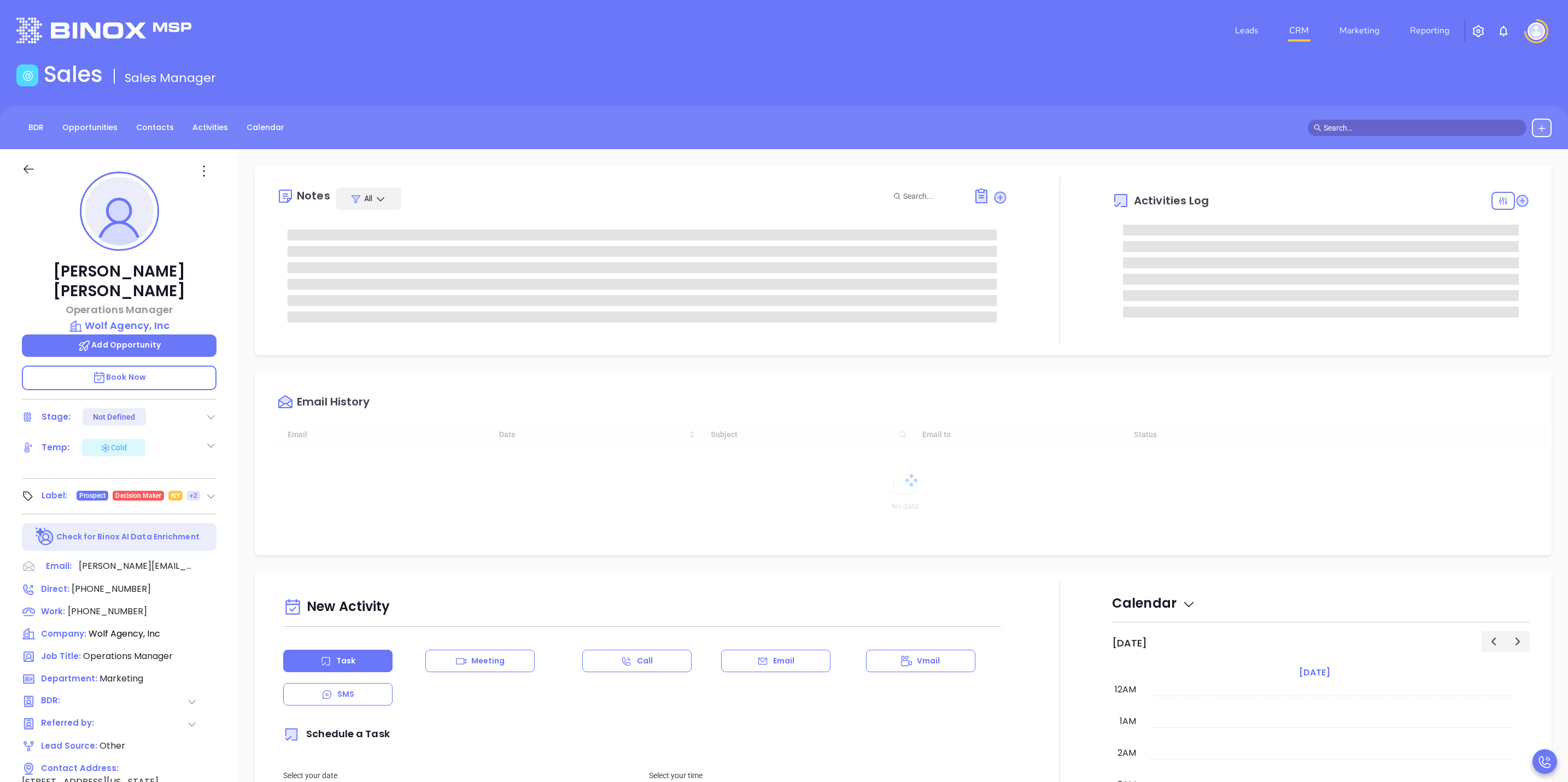
type input "10/16/2025"
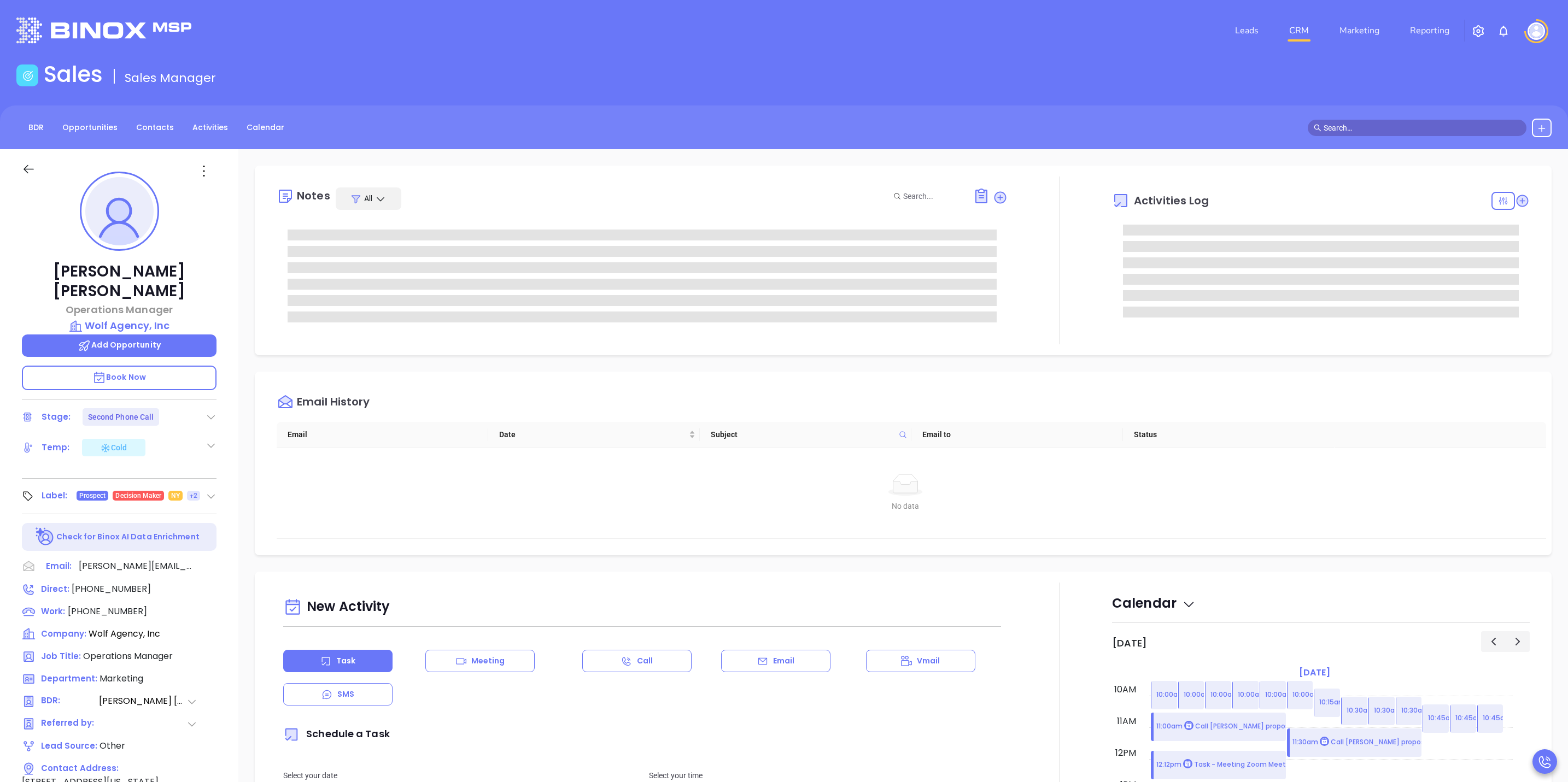
type input "Sofia Chew"
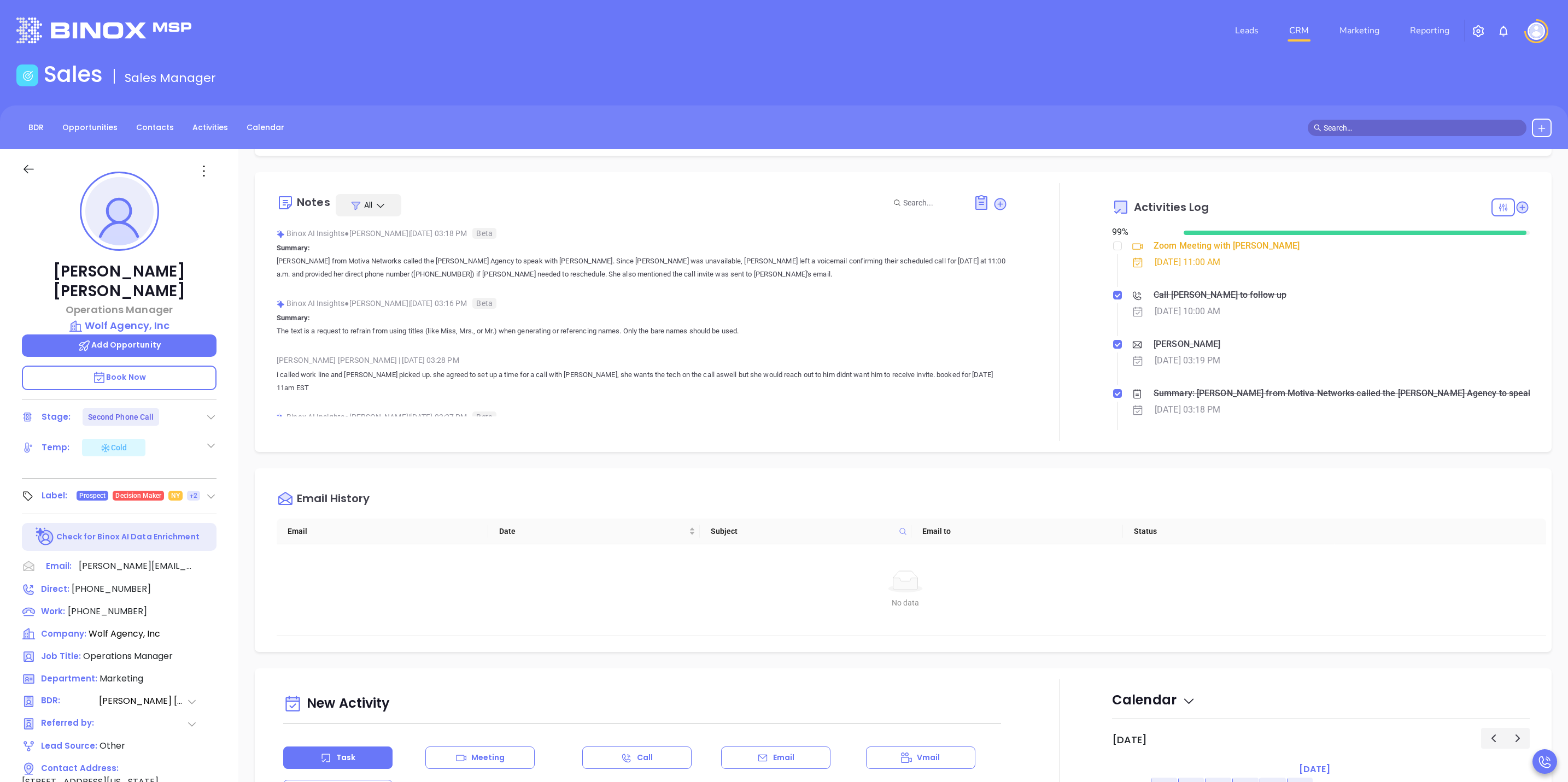
scroll to position [71, 0]
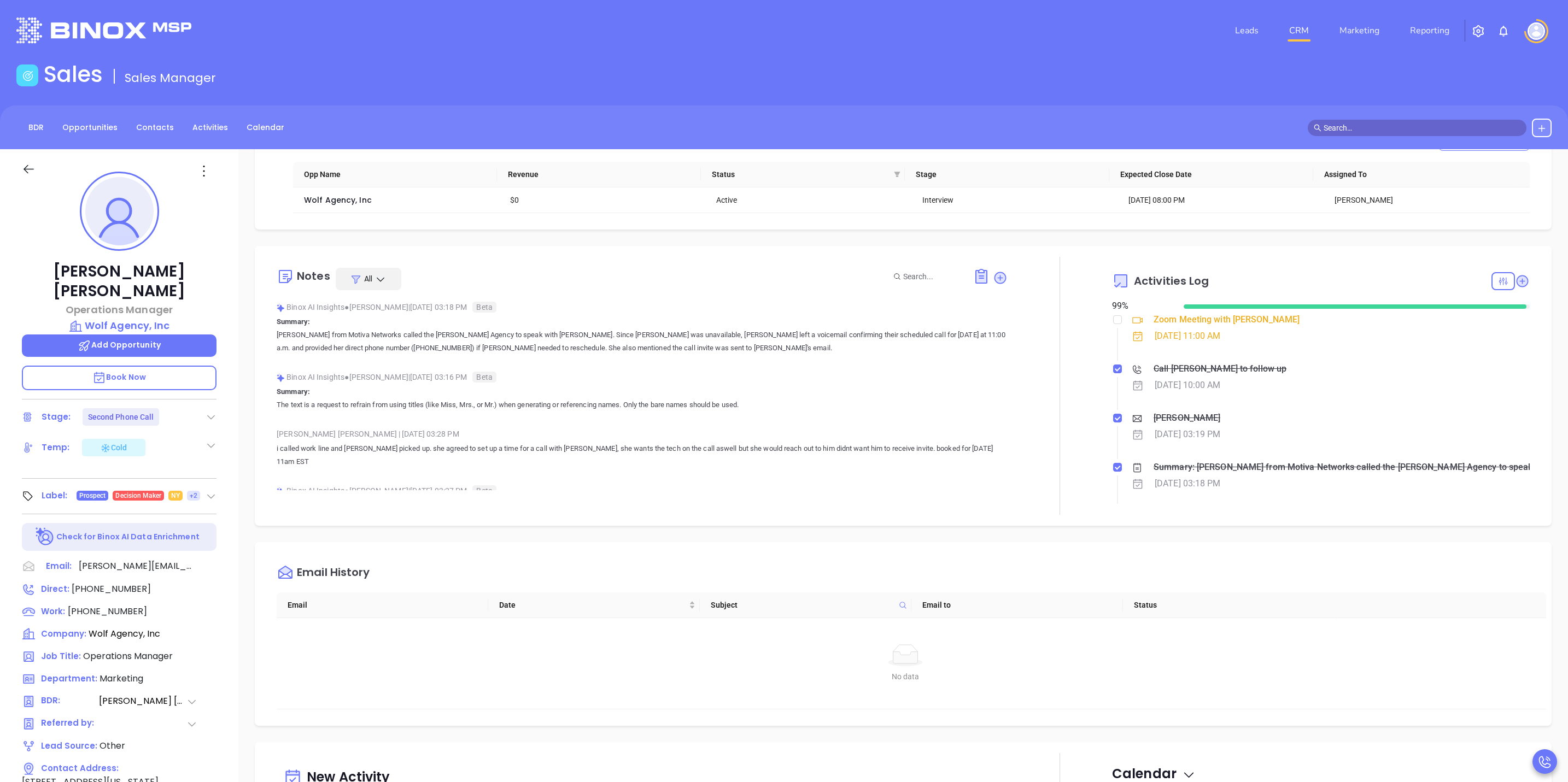
click at [466, 380] on div "Binox AI Insights ● Anabell Dominguez | Oct 15, 2025 03:16 PM Beta" at bounding box center [642, 377] width 731 height 17
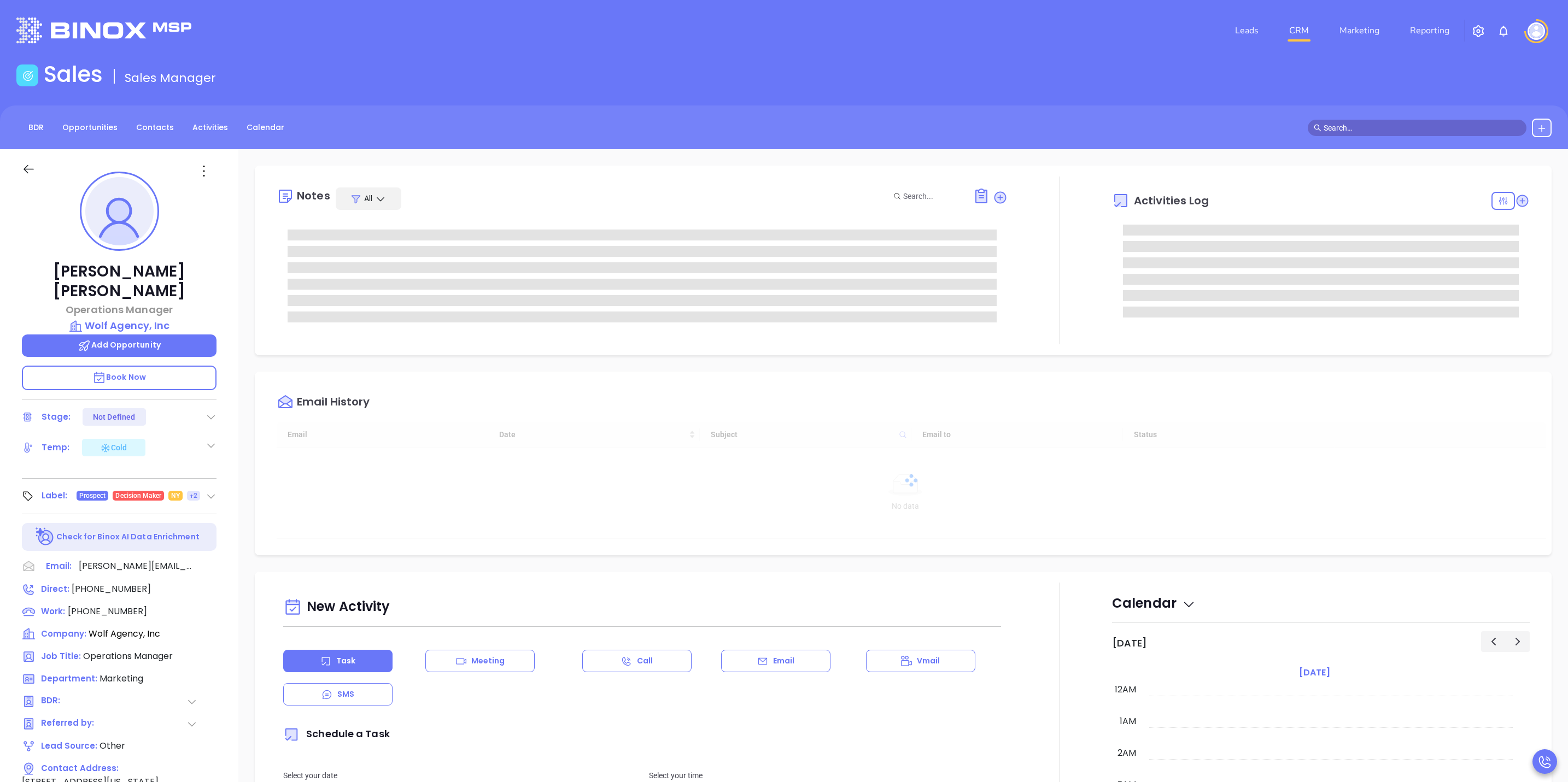
type input "[DATE]"
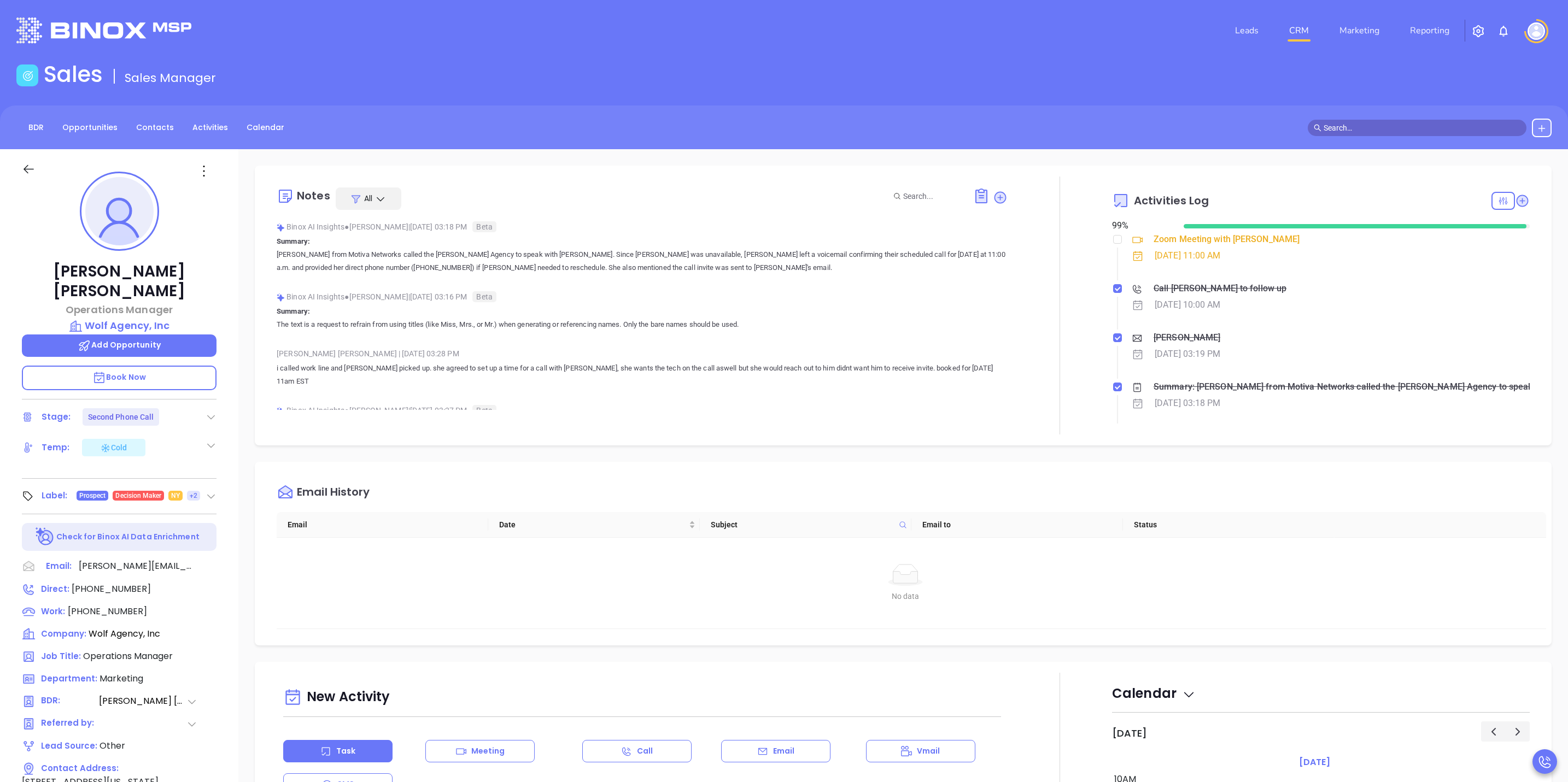
type input "[PERSON_NAME]"
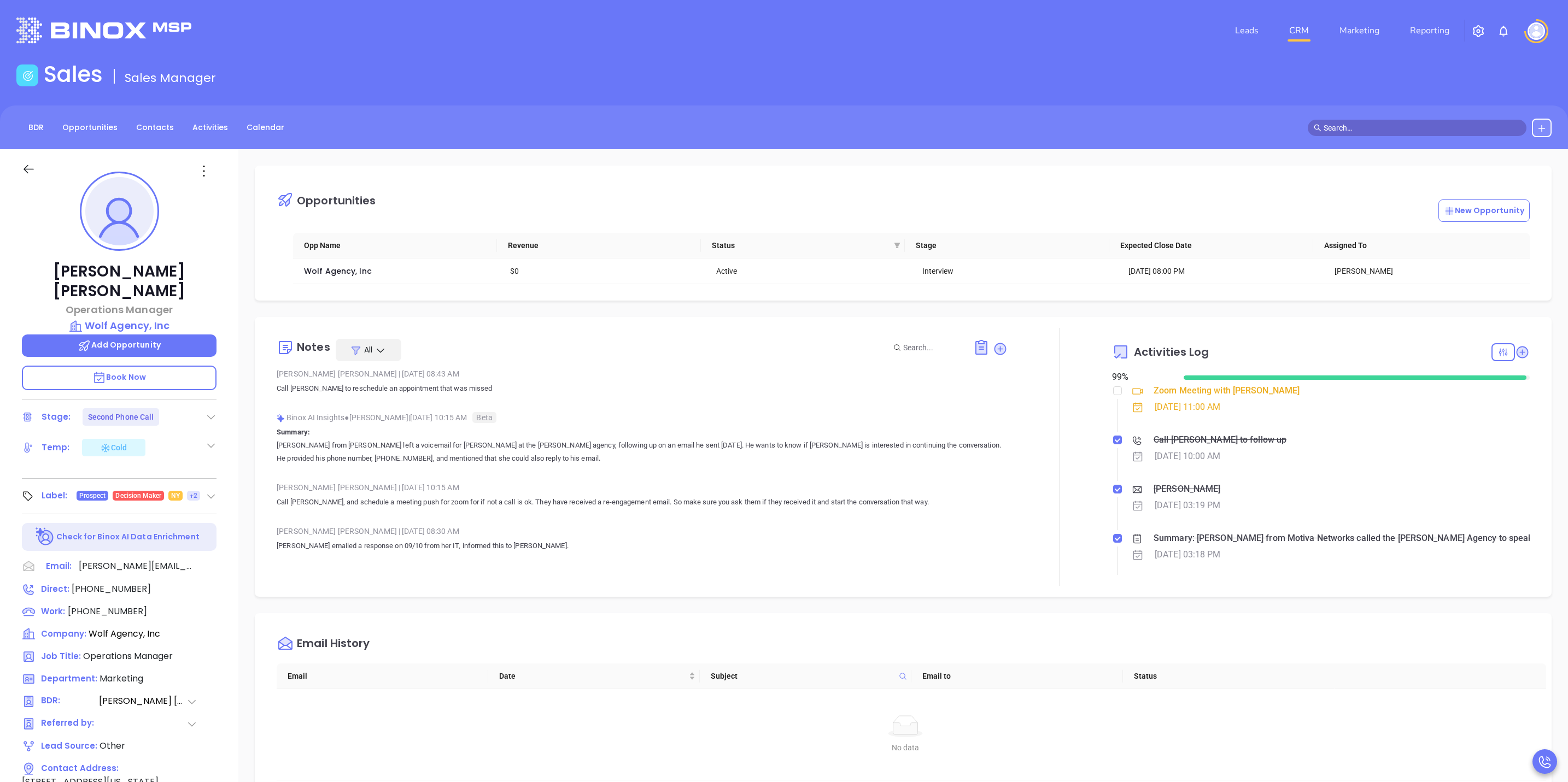
scroll to position [0, 0]
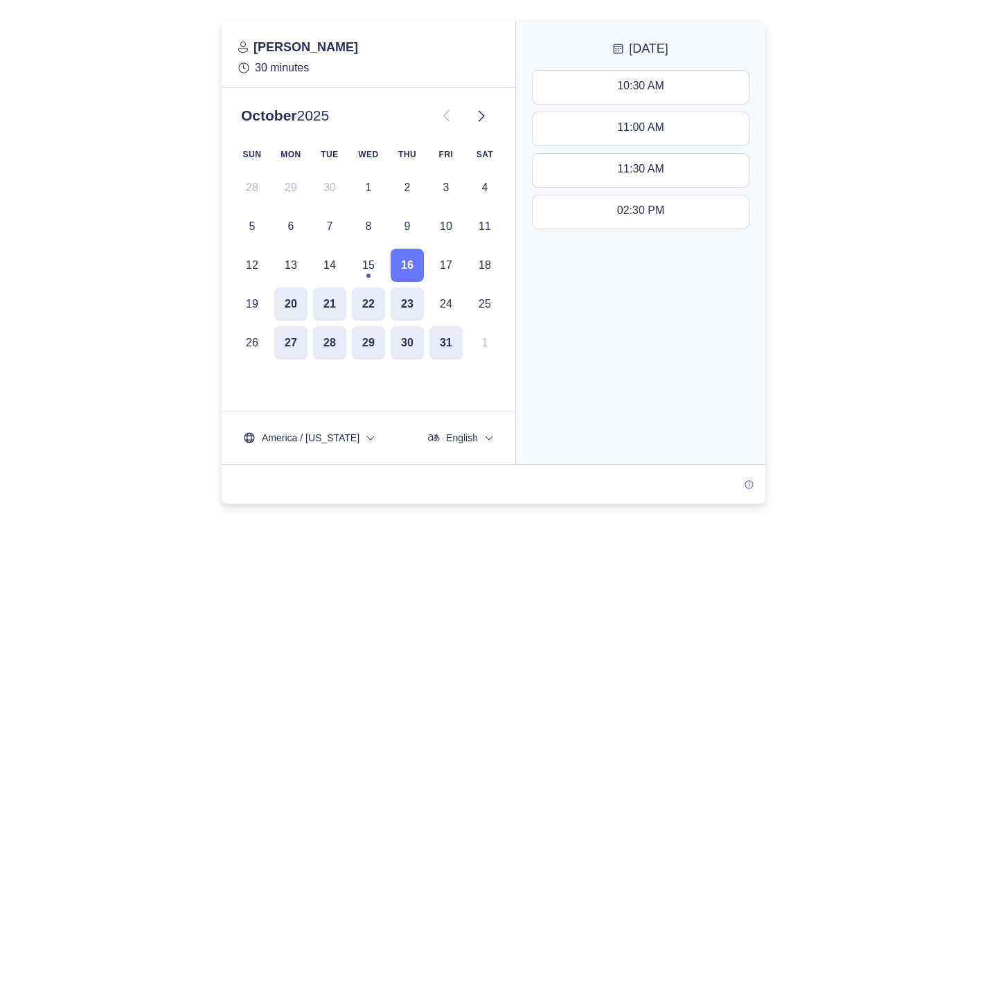
drag, startPoint x: 826, startPoint y: 88, endPoint x: 844, endPoint y: 48, distance: 43.4
click at [831, 90] on div at bounding box center [493, 262] width 987 height 483
